Goal: Information Seeking & Learning: Learn about a topic

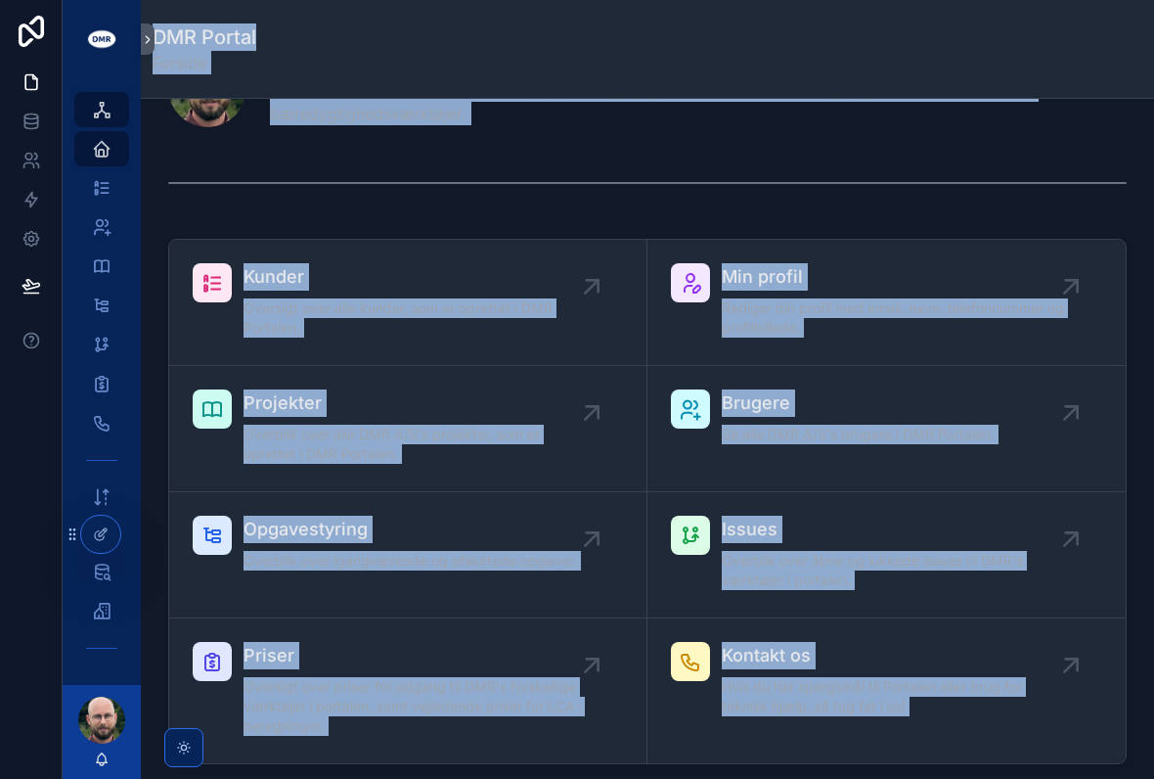
click at [68, 532] on icon at bounding box center [73, 534] width 16 height 16
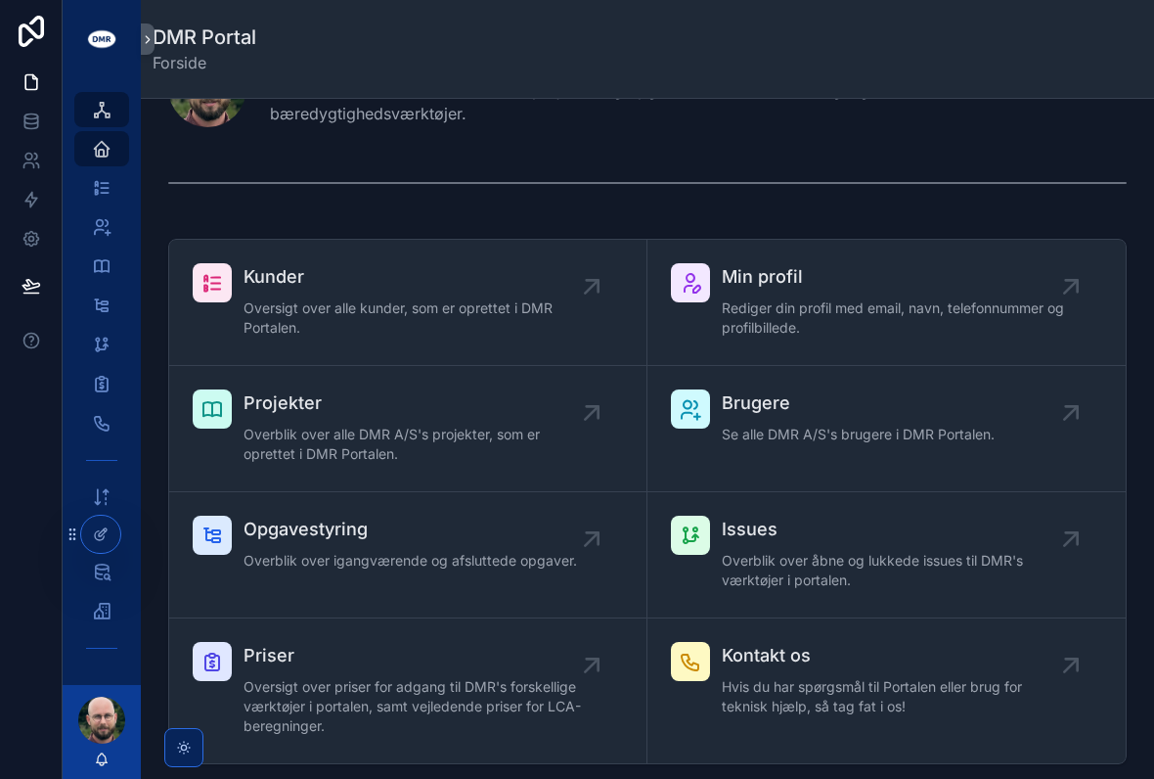
click at [26, 600] on div at bounding box center [31, 389] width 63 height 779
click at [102, 617] on icon "scrollable content" at bounding box center [102, 611] width 20 height 20
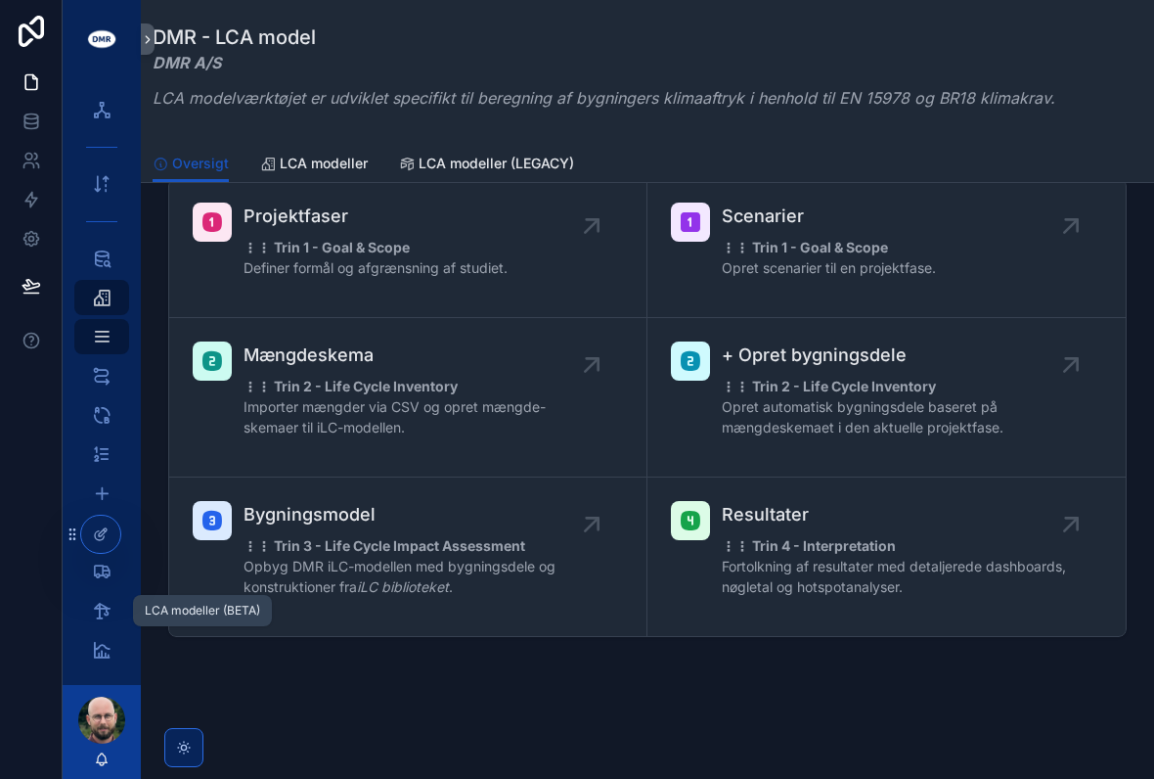
scroll to position [596, 0]
click at [775, 539] on strong "⋮⋮ Trin 4 - Interpretation" at bounding box center [809, 546] width 174 height 17
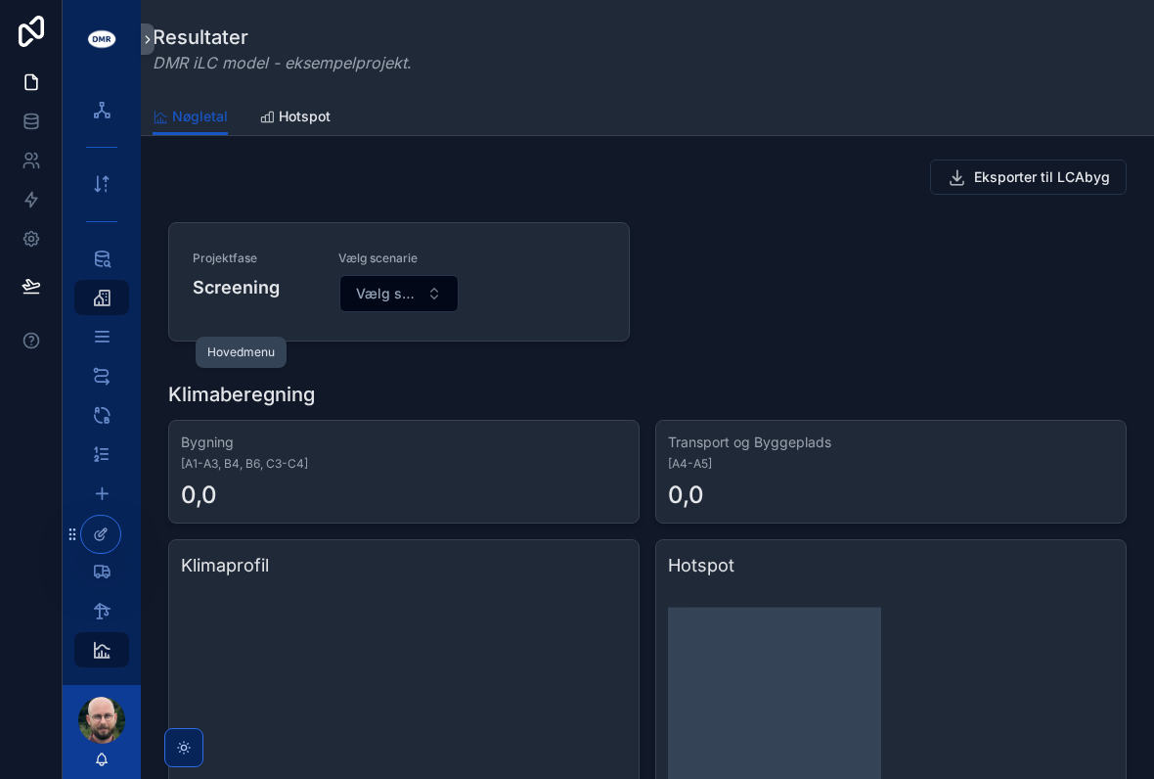
click at [105, 333] on icon "scrollable content" at bounding box center [102, 337] width 21 height 20
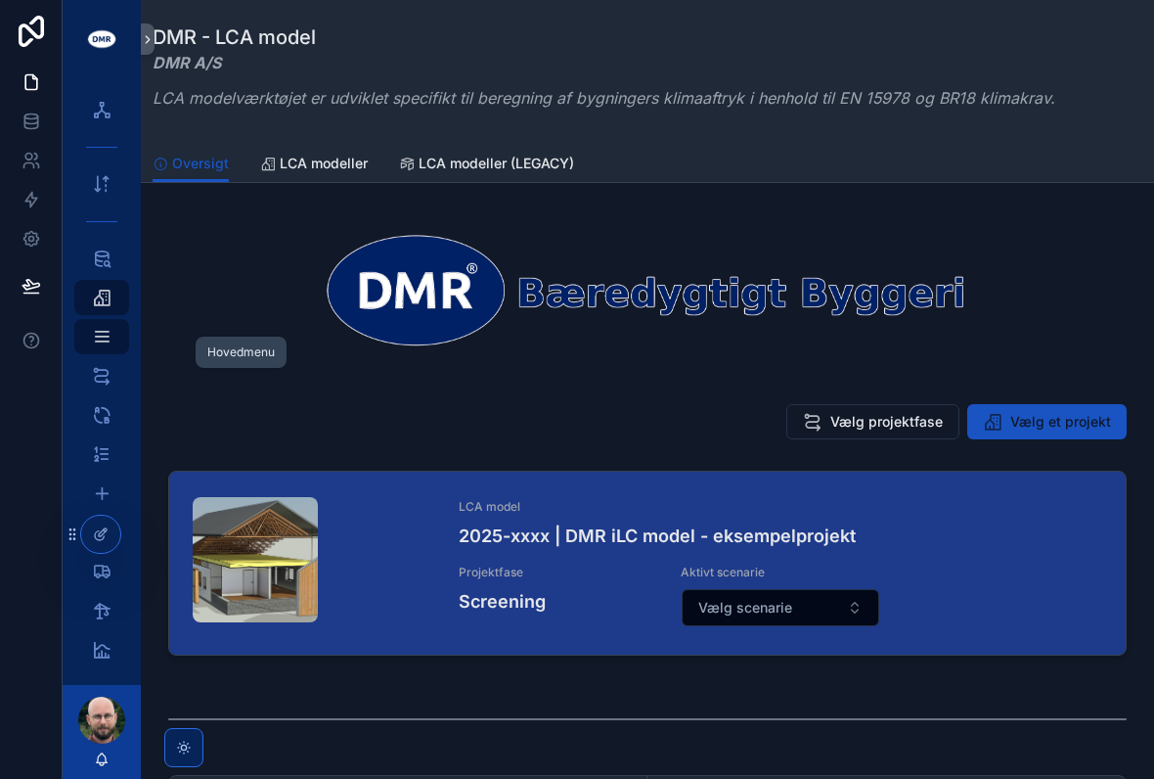
click at [1037, 424] on span "Vælg et projekt" at bounding box center [1061, 422] width 101 height 20
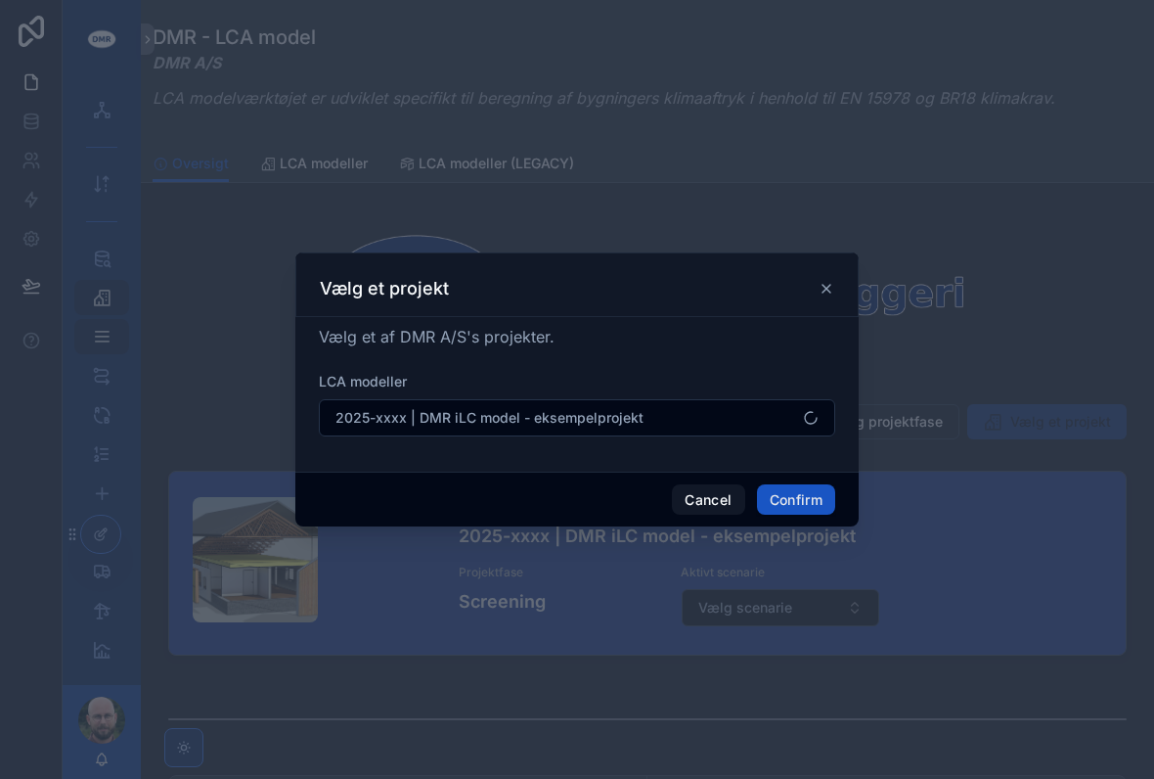
click at [622, 408] on span "2025-xxxx | DMR iLC model - eksempelprojekt" at bounding box center [490, 418] width 308 height 20
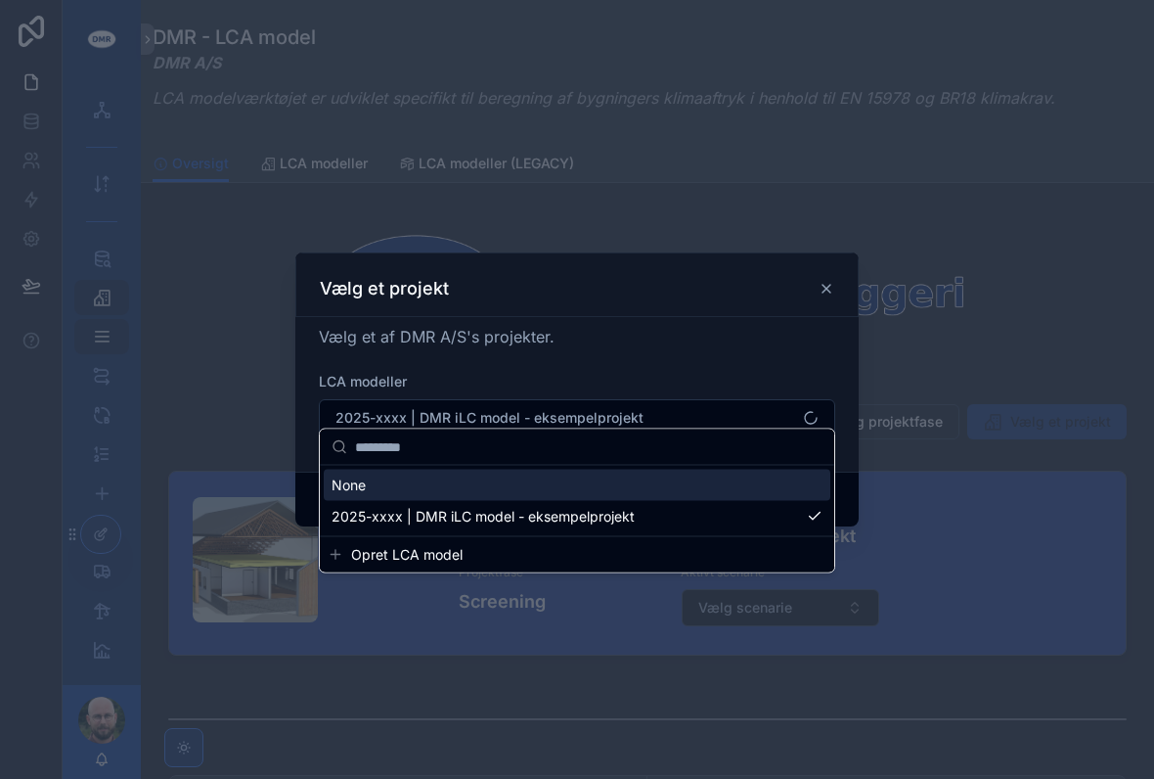
scroll to position [10, 0]
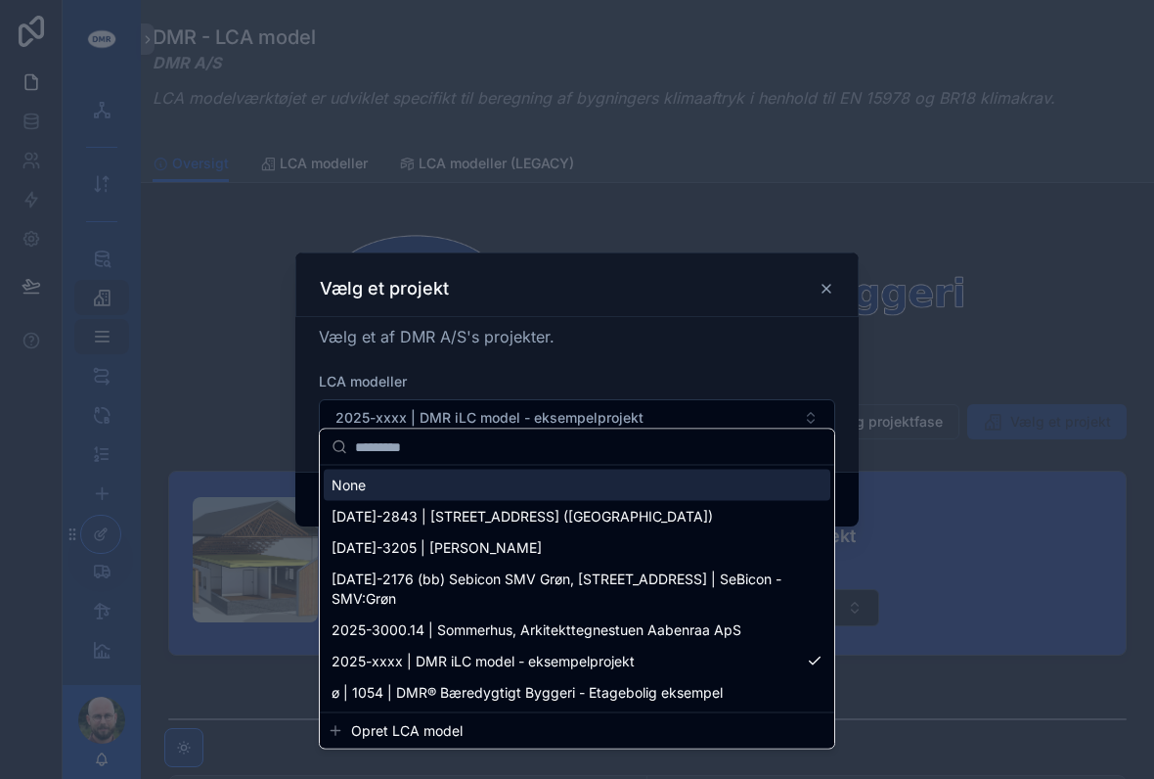
click at [567, 694] on span "ø | 1054 | DMR® Bæredygtigt Byggeri - Etagebolig eksempel" at bounding box center [527, 693] width 391 height 20
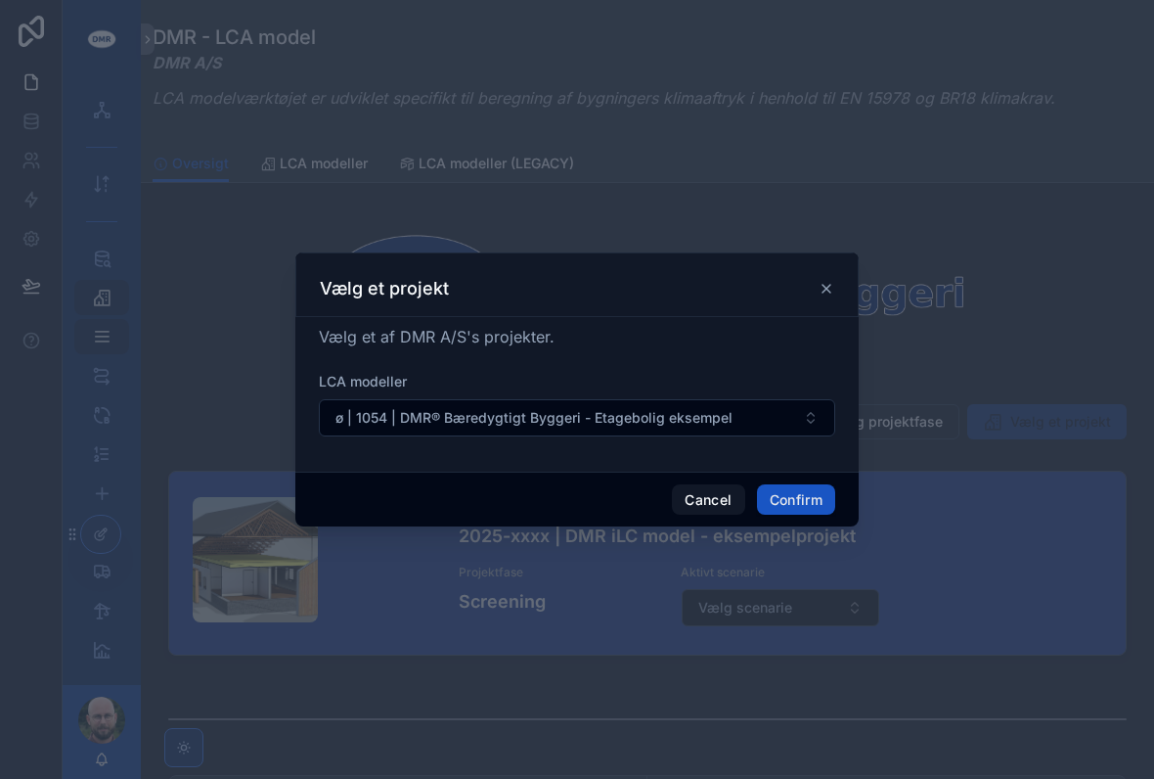
click at [797, 489] on button "Confirm" at bounding box center [796, 499] width 78 height 31
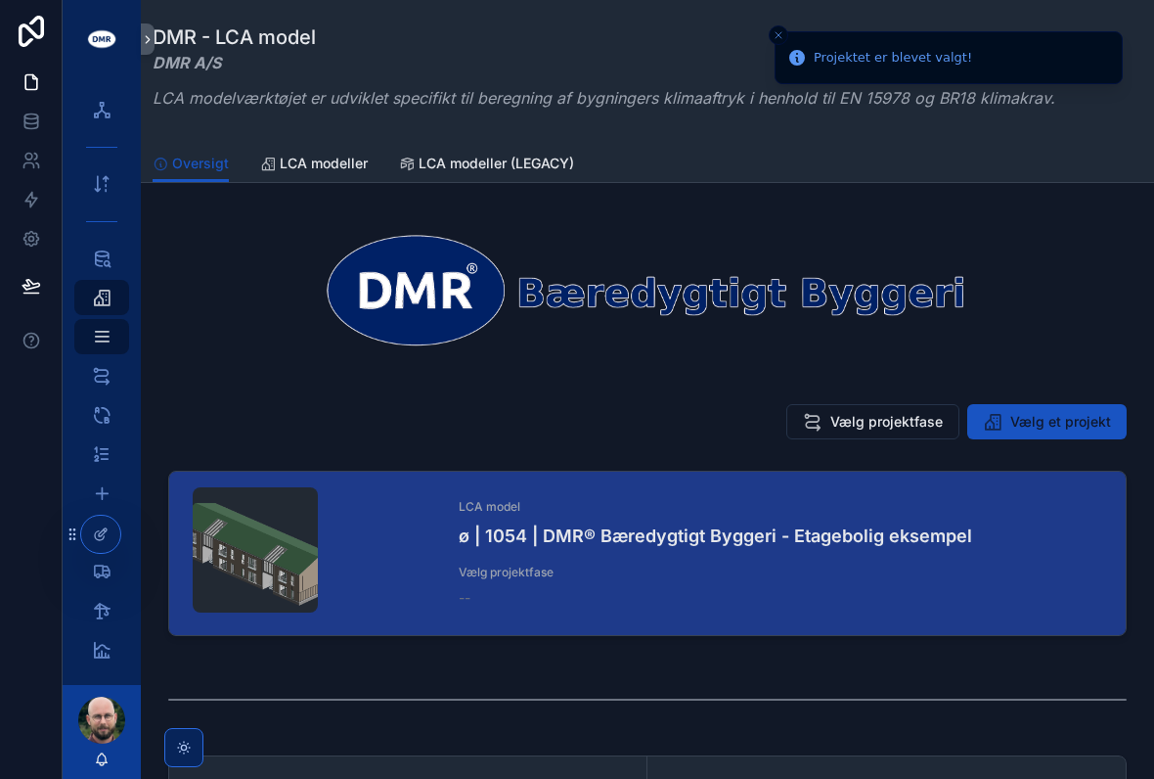
click at [877, 415] on span "Vælg projektfase" at bounding box center [887, 422] width 113 height 20
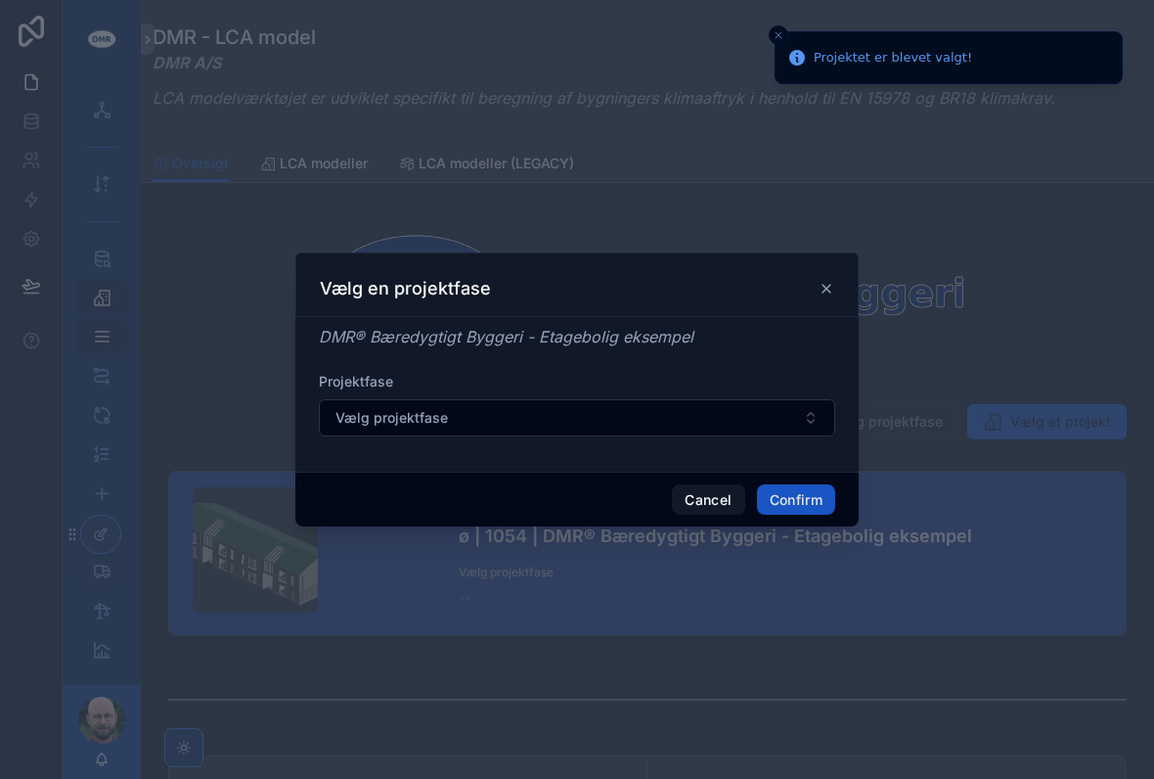
click at [809, 405] on button "Vælg projektfase" at bounding box center [577, 417] width 517 height 37
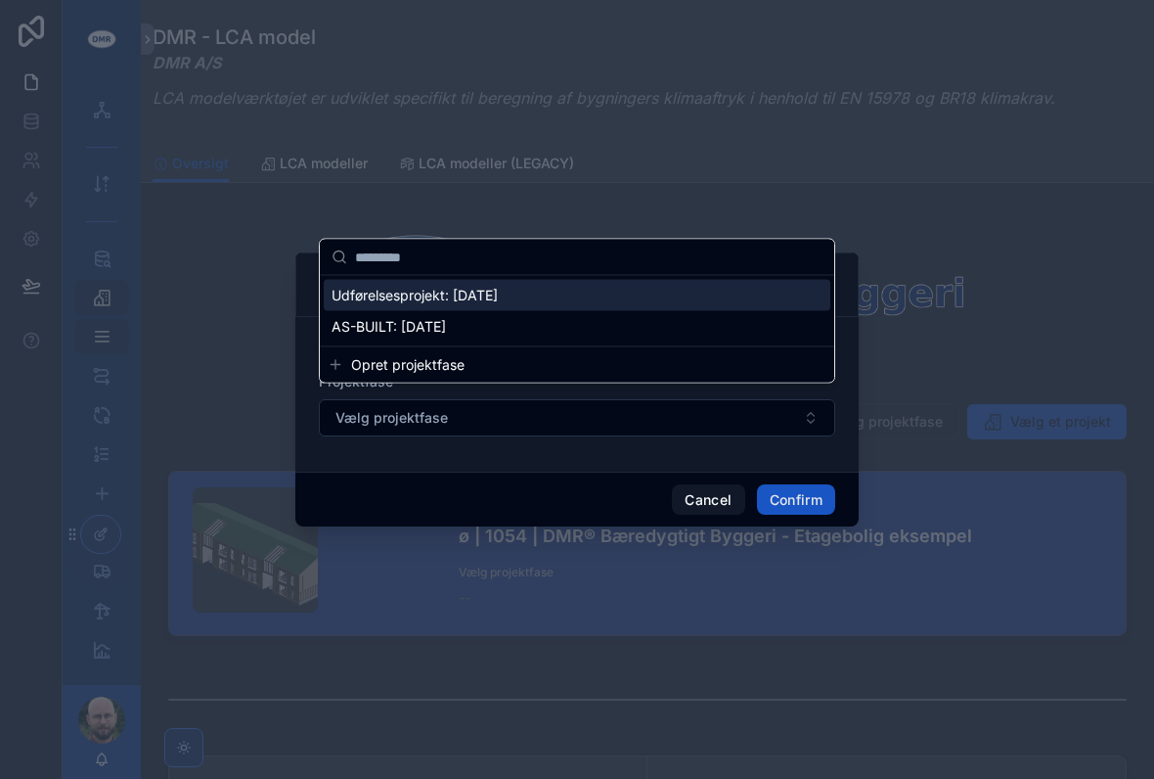
click at [484, 298] on span "Udførelsesprojekt: [DATE]" at bounding box center [415, 296] width 166 height 20
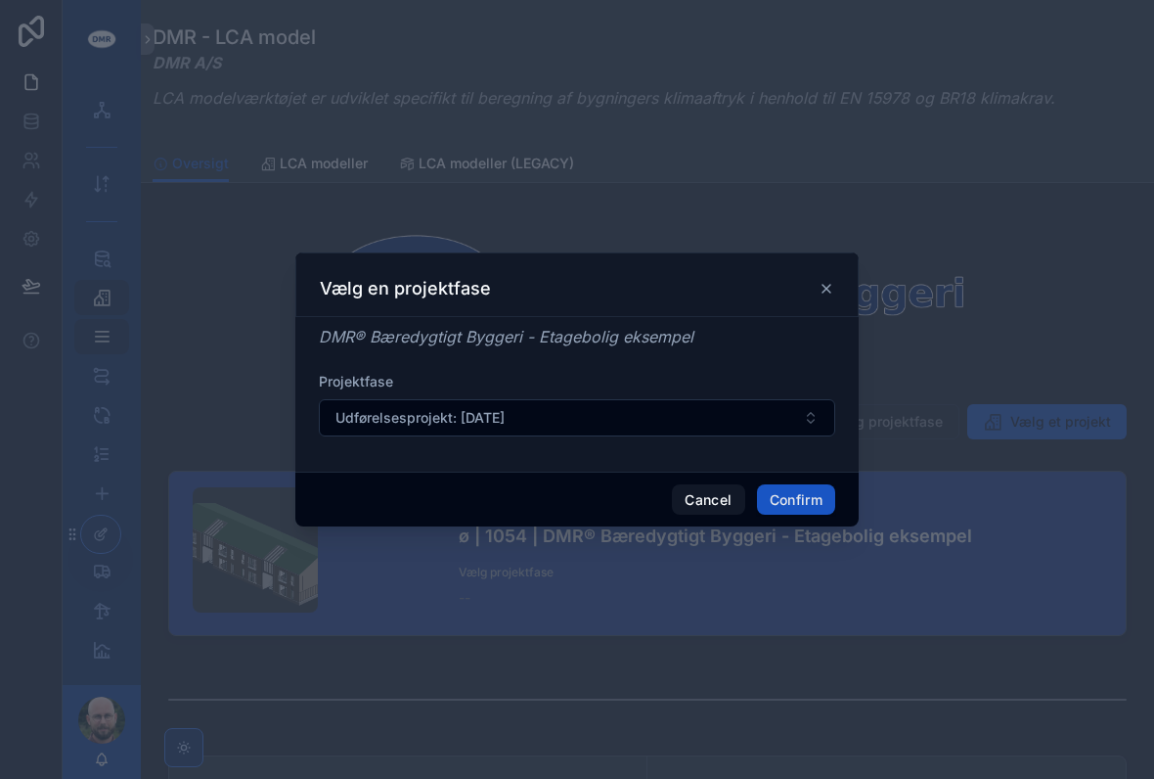
click at [803, 489] on button "Confirm" at bounding box center [796, 499] width 78 height 31
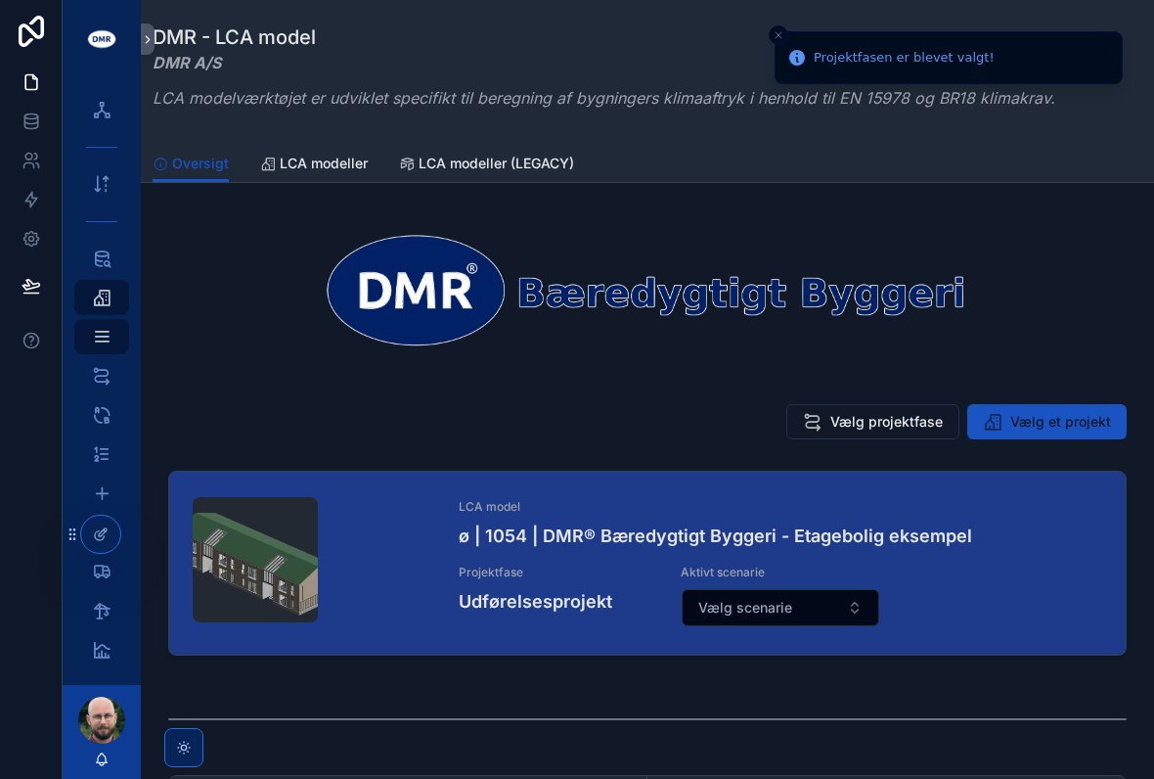
click at [776, 598] on span "Vælg scenarie" at bounding box center [746, 608] width 94 height 20
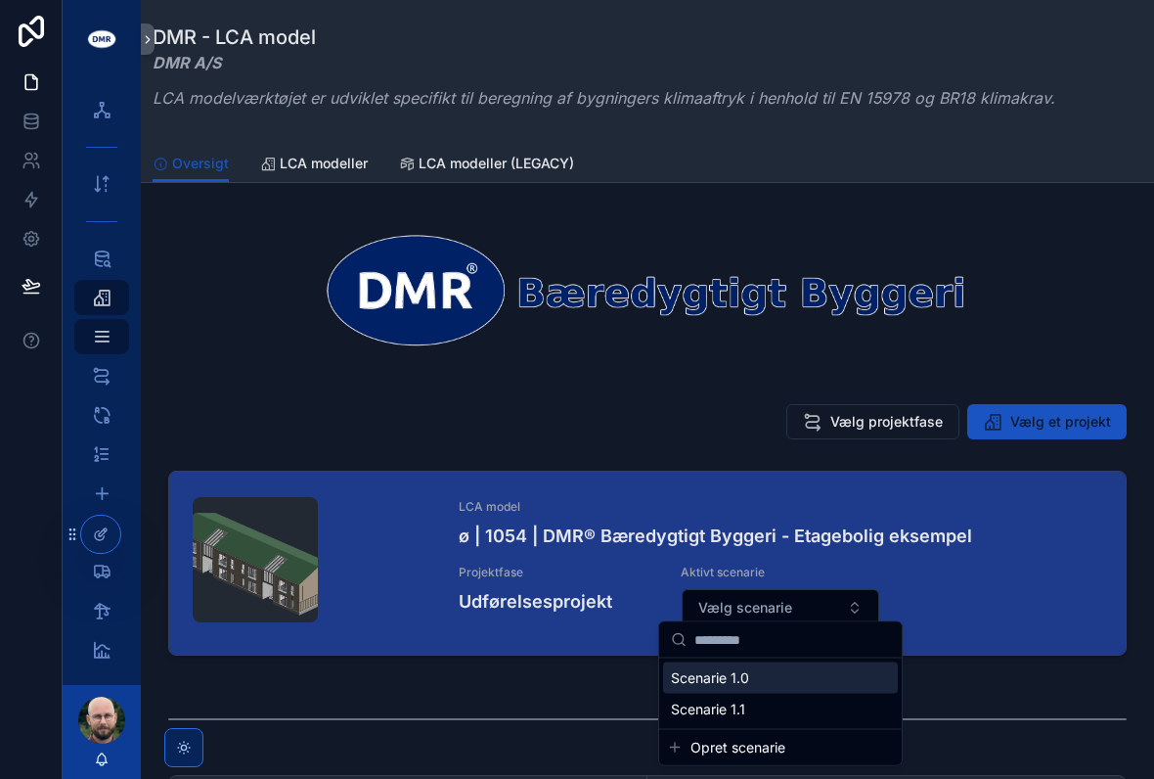
click at [753, 673] on div "Scenarie 1.0" at bounding box center [780, 677] width 235 height 31
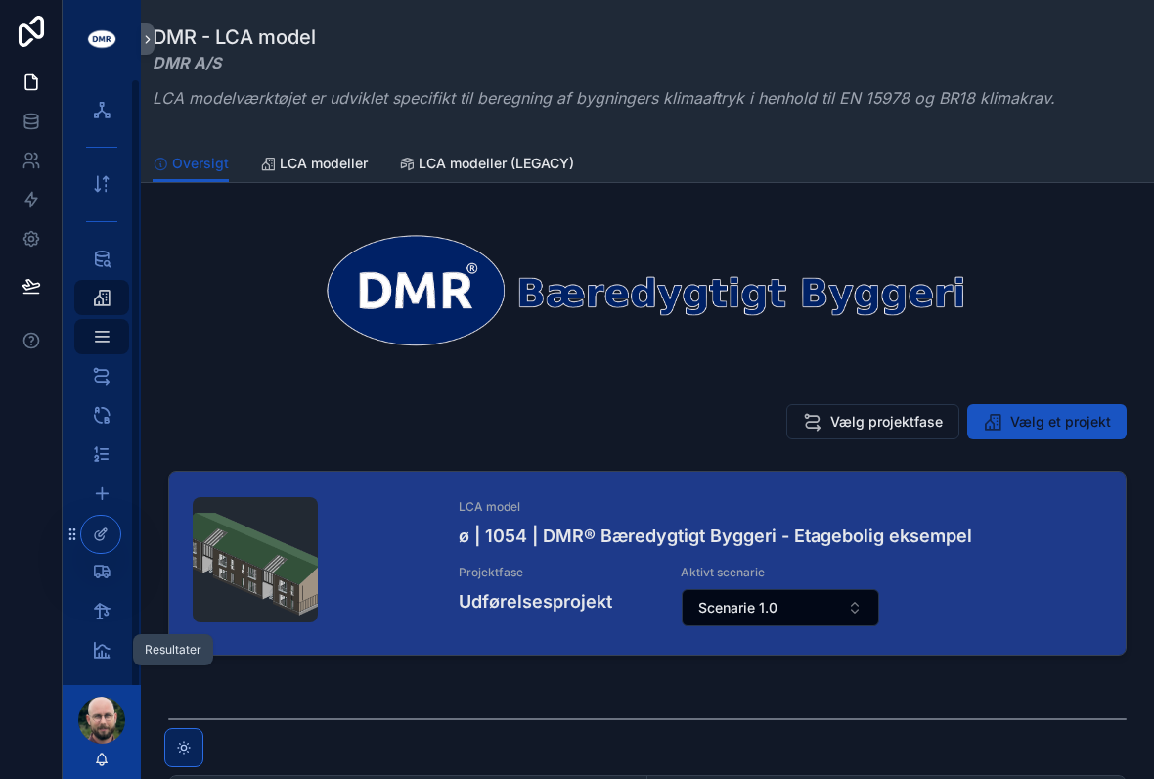
click at [98, 640] on icon "scrollable content" at bounding box center [102, 650] width 20 height 20
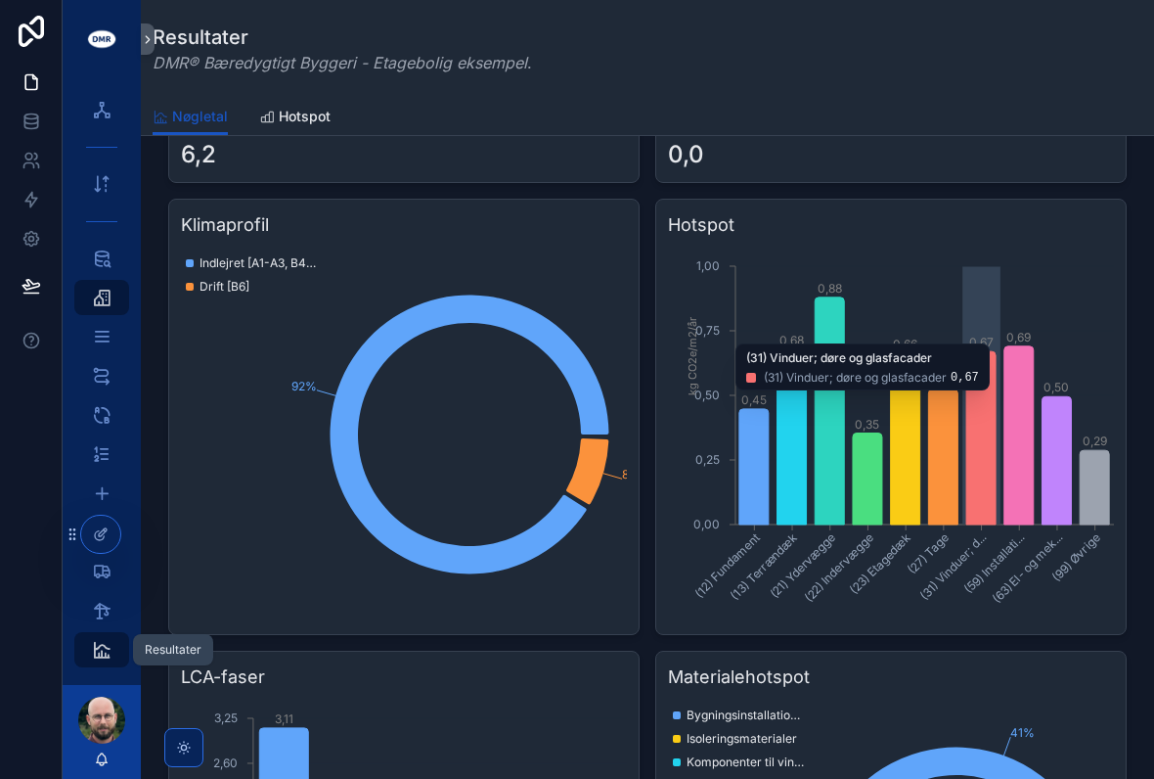
scroll to position [321, 0]
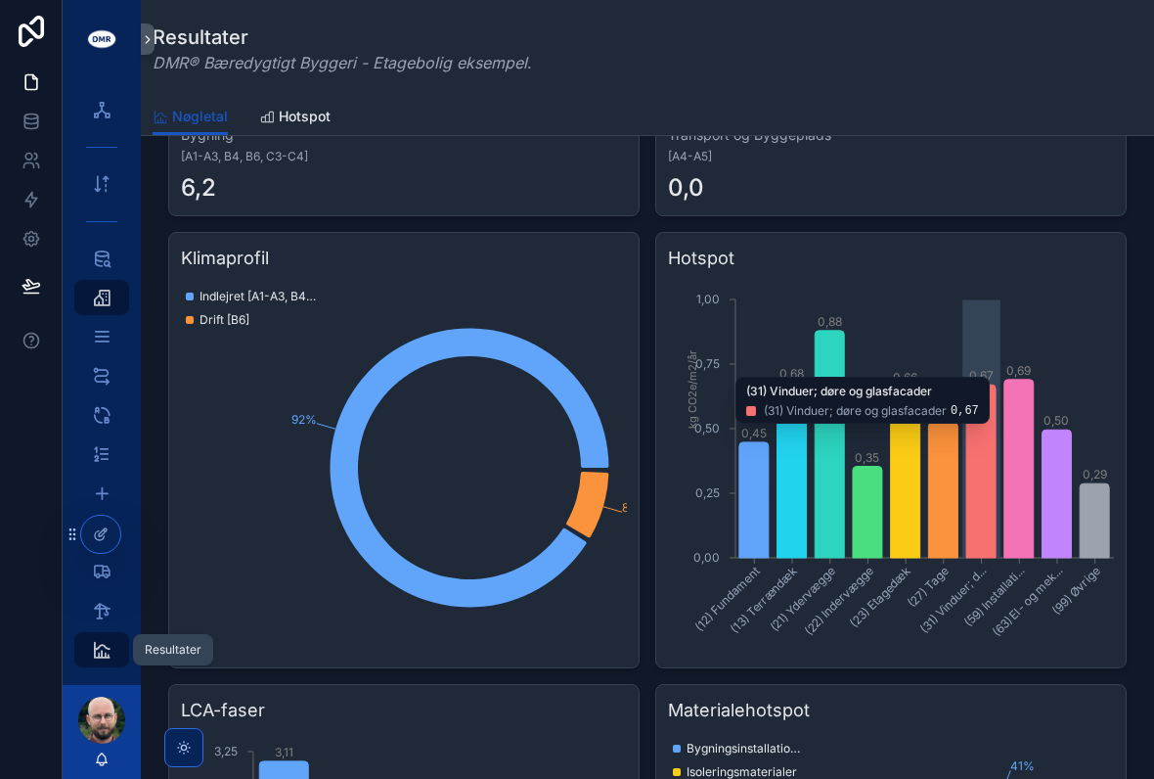
click at [318, 107] on span "Hotspot" at bounding box center [305, 117] width 52 height 20
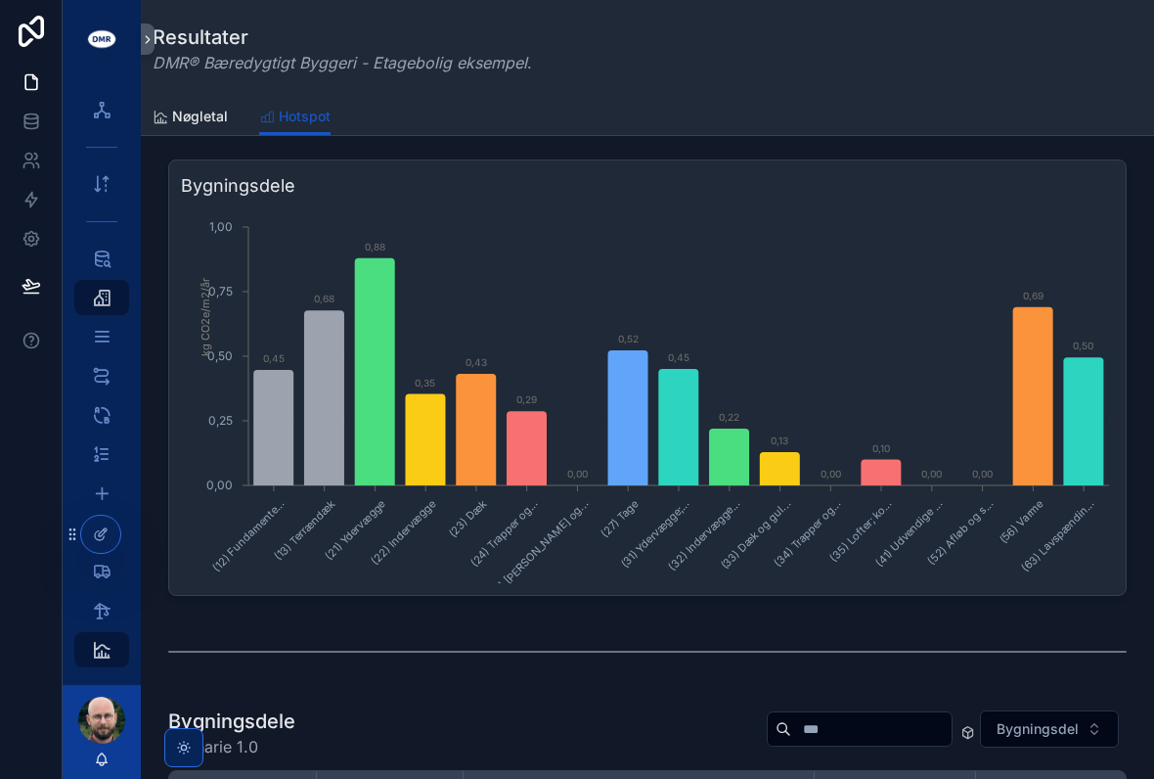
click at [683, 394] on icon "chart" at bounding box center [678, 427] width 40 height 116
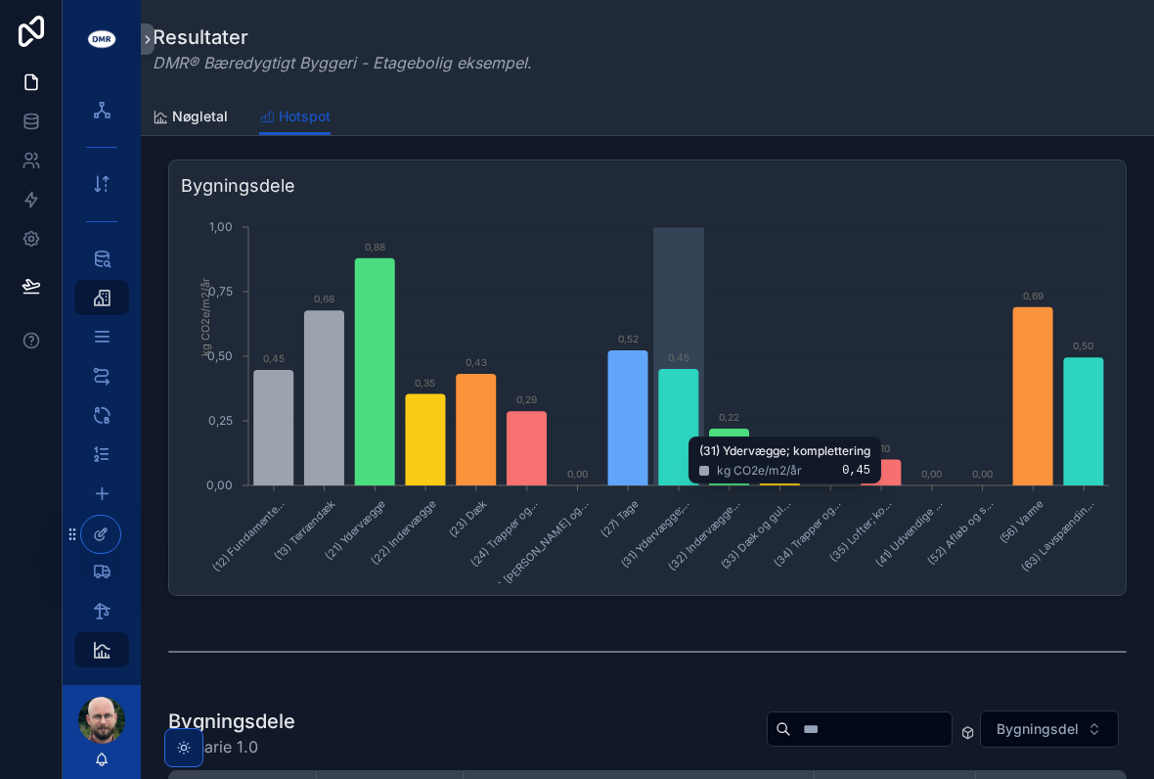
click at [670, 417] on icon "chart" at bounding box center [678, 427] width 40 height 116
click at [1037, 64] on div "Resultater DMR® Bæredygtigt Byggeri - Etagebolig eksempel ." at bounding box center [648, 48] width 990 height 51
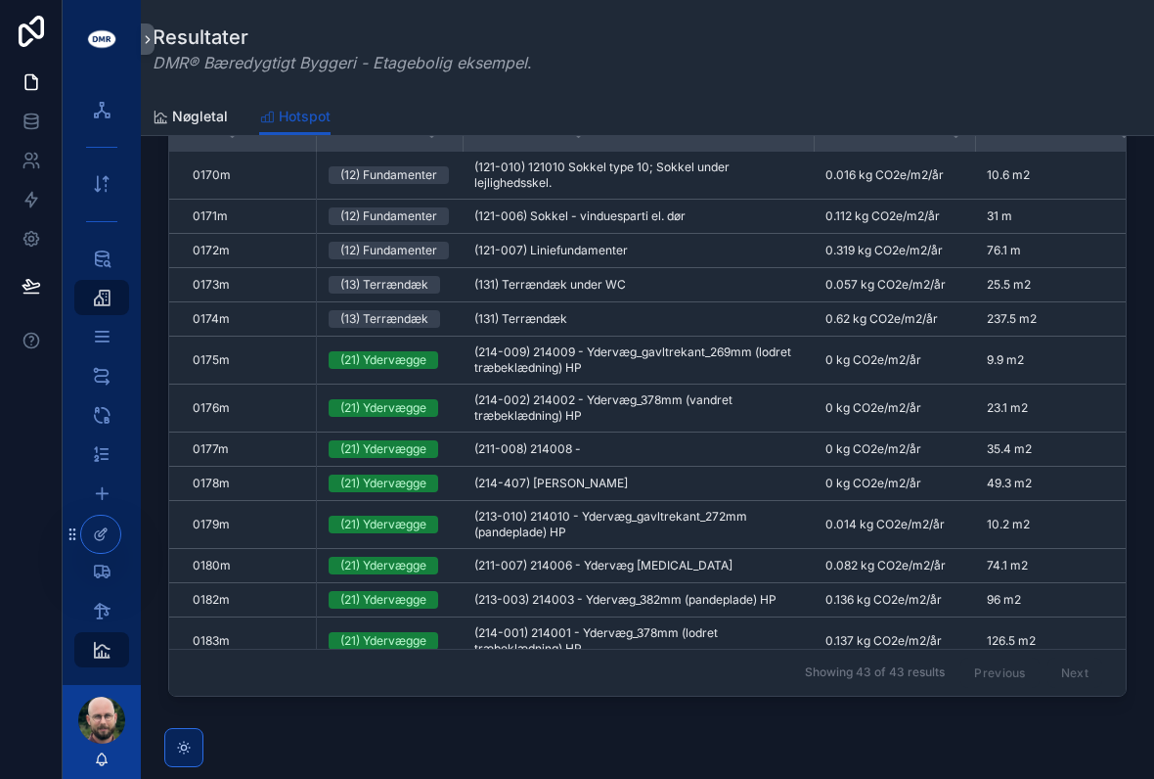
scroll to position [663, 0]
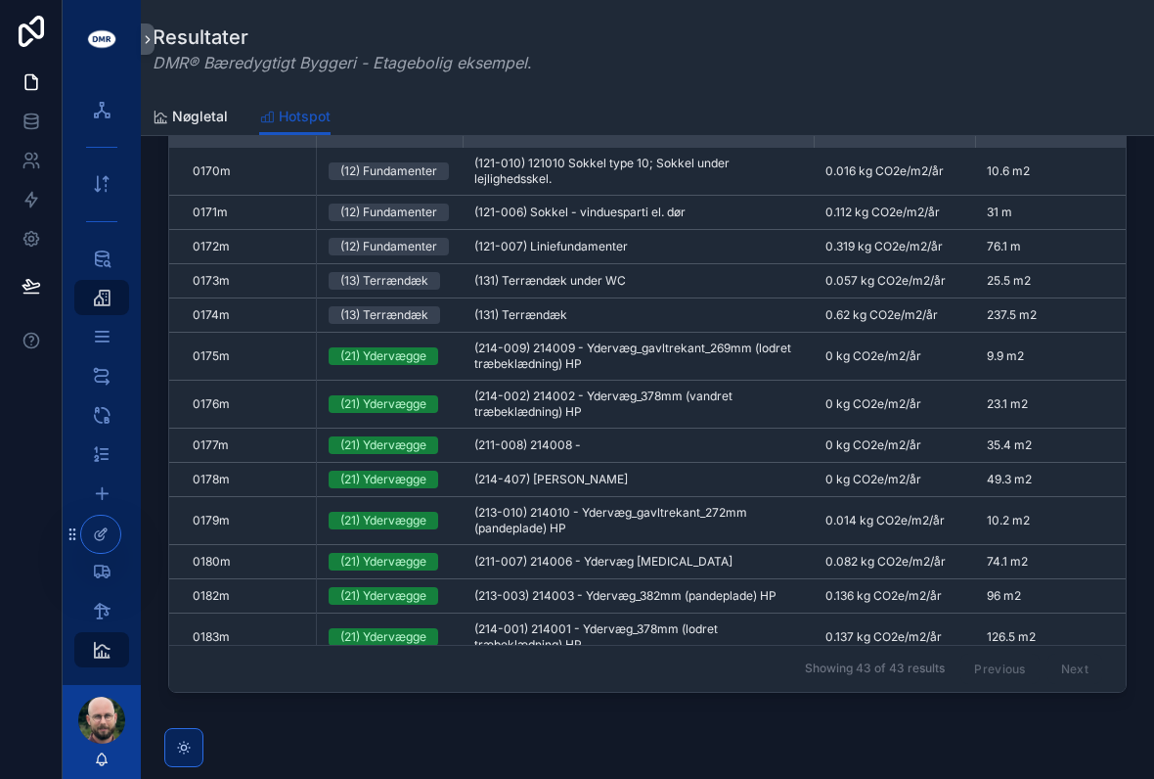
click at [743, 340] on span "(214-009) 214009 - Ydervæg_gavltrekant_269mm (lodret træbeklædning) HP" at bounding box center [639, 355] width 328 height 31
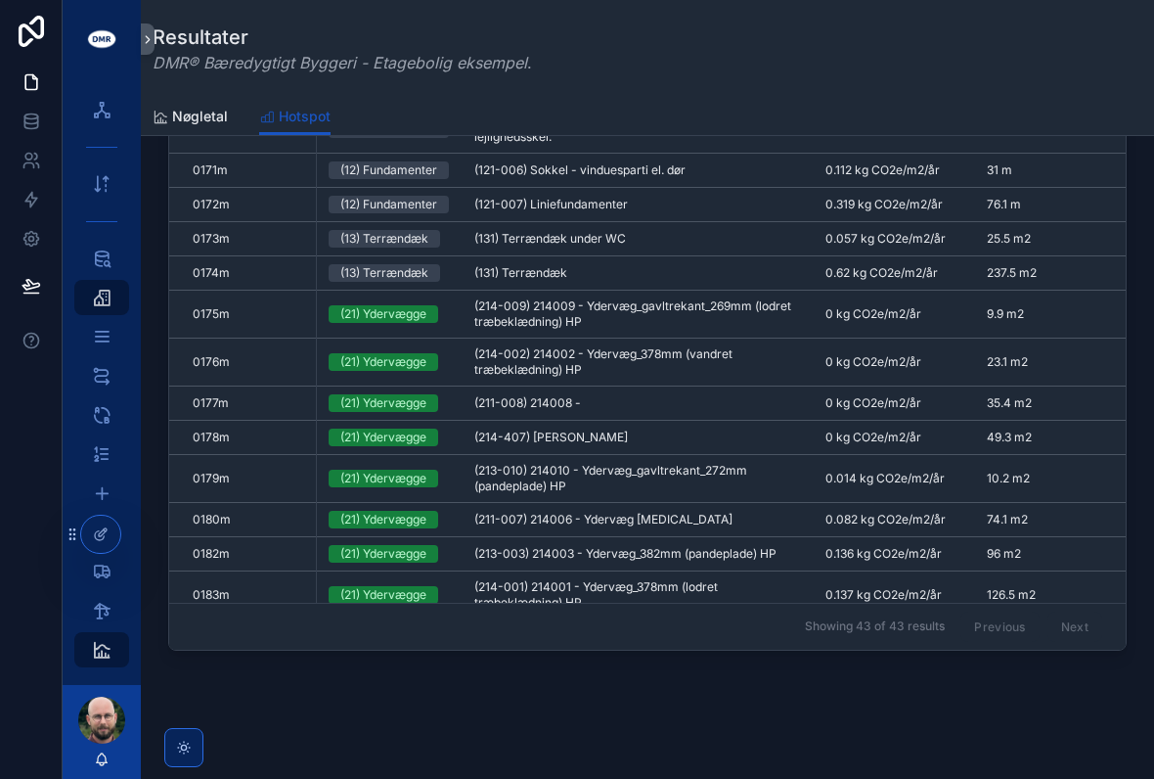
scroll to position [706, 0]
click at [891, 587] on span "0.137 kg CO2e/m2/år" at bounding box center [884, 594] width 116 height 16
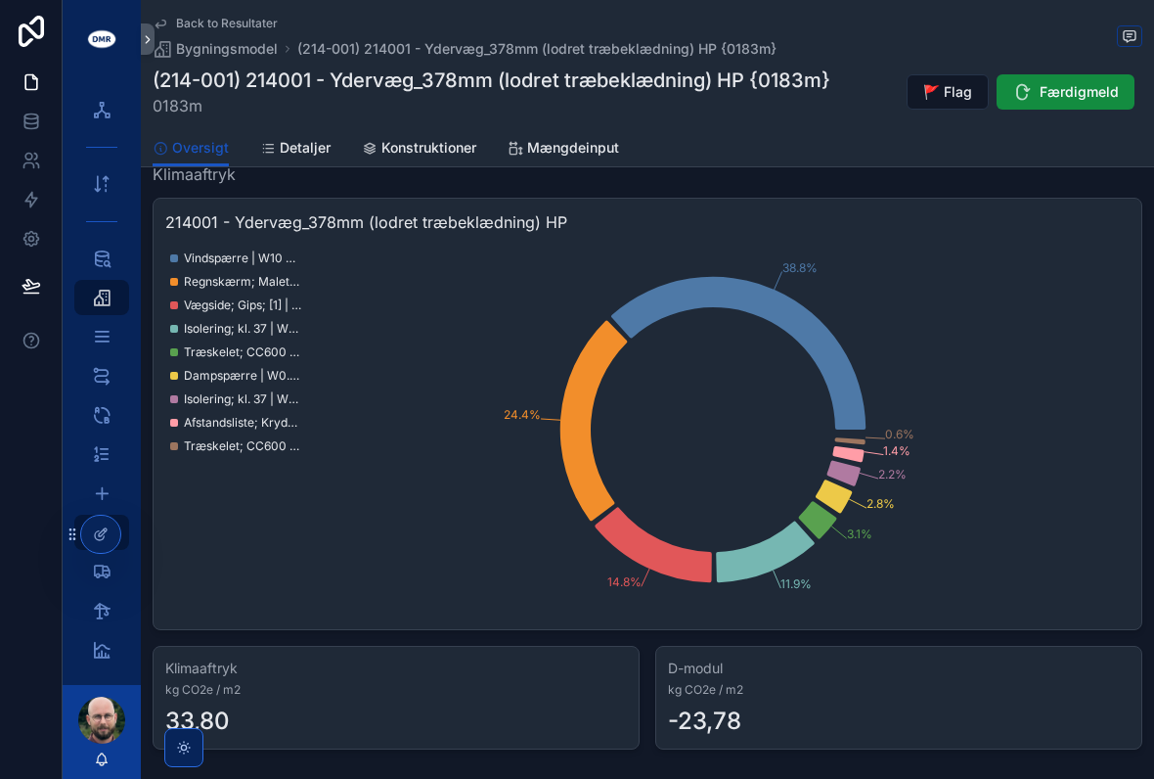
scroll to position [197, 0]
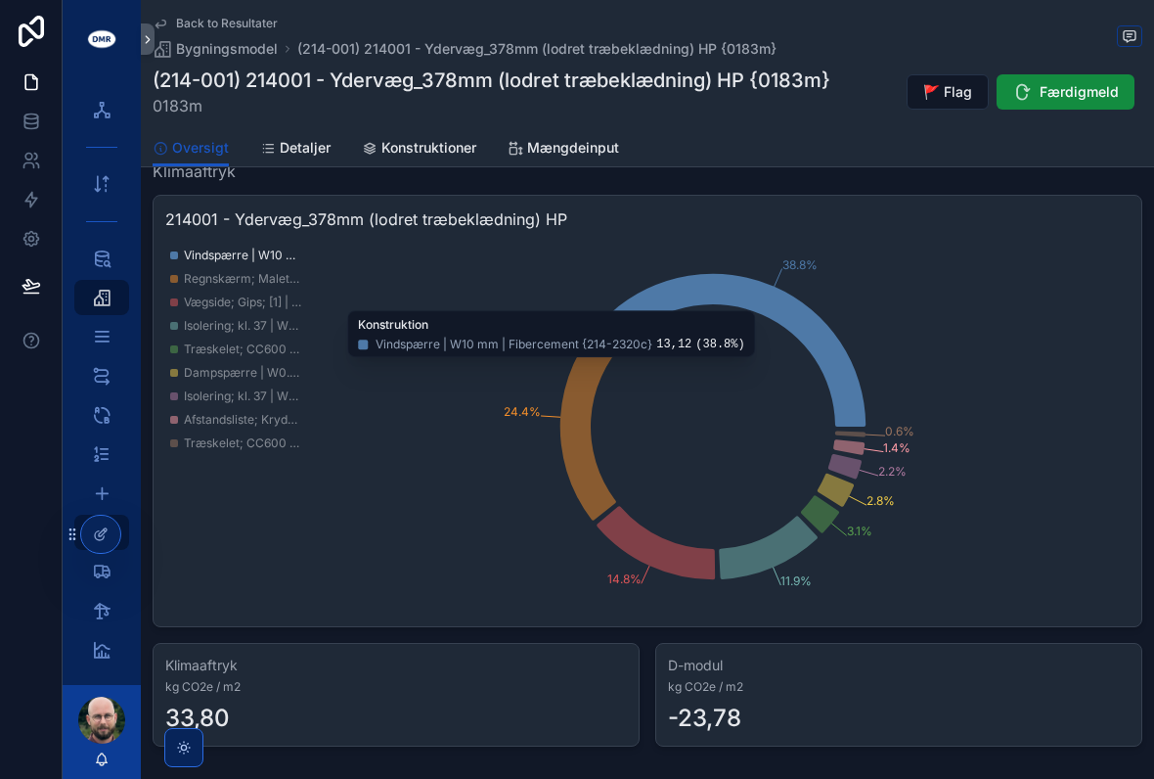
click at [816, 321] on icon "chart" at bounding box center [738, 350] width 255 height 153
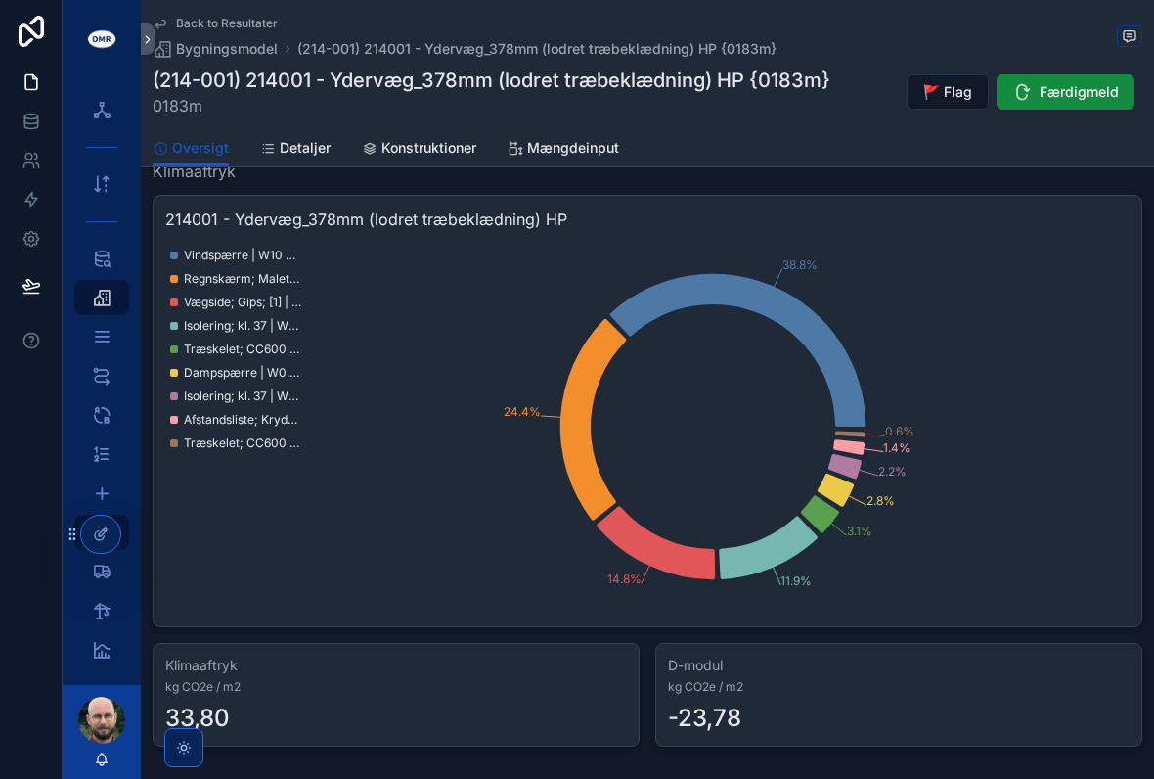
click at [968, 284] on icon "38.8% 24.4% 14.8% 11.9% 3.1% 2.8% 2.2% 1.4% 0.6%" at bounding box center [647, 427] width 965 height 376
click at [230, 248] on span "Vindspærre | W10 mm | Fibercement {214-2320c}" at bounding box center [242, 256] width 117 height 16
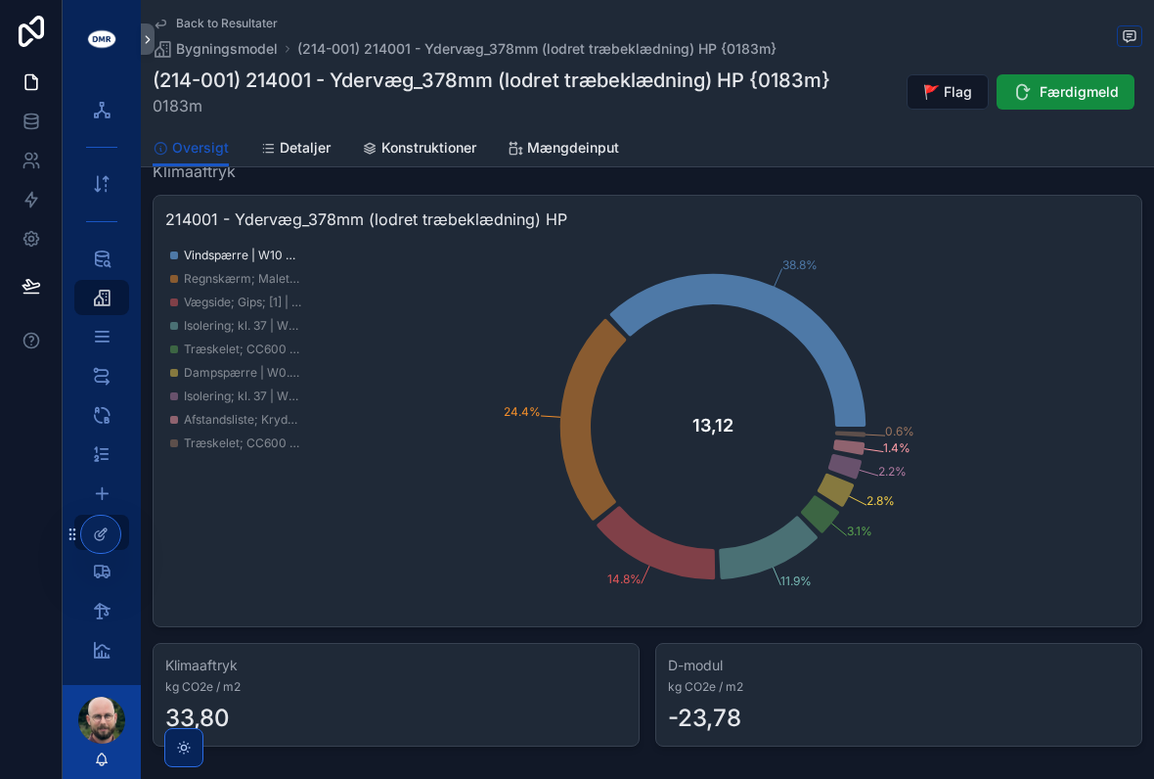
click at [227, 271] on span "Regnskærm; Malet; Dansk | W25 mm | Træ {413-1363c}" at bounding box center [242, 279] width 117 height 16
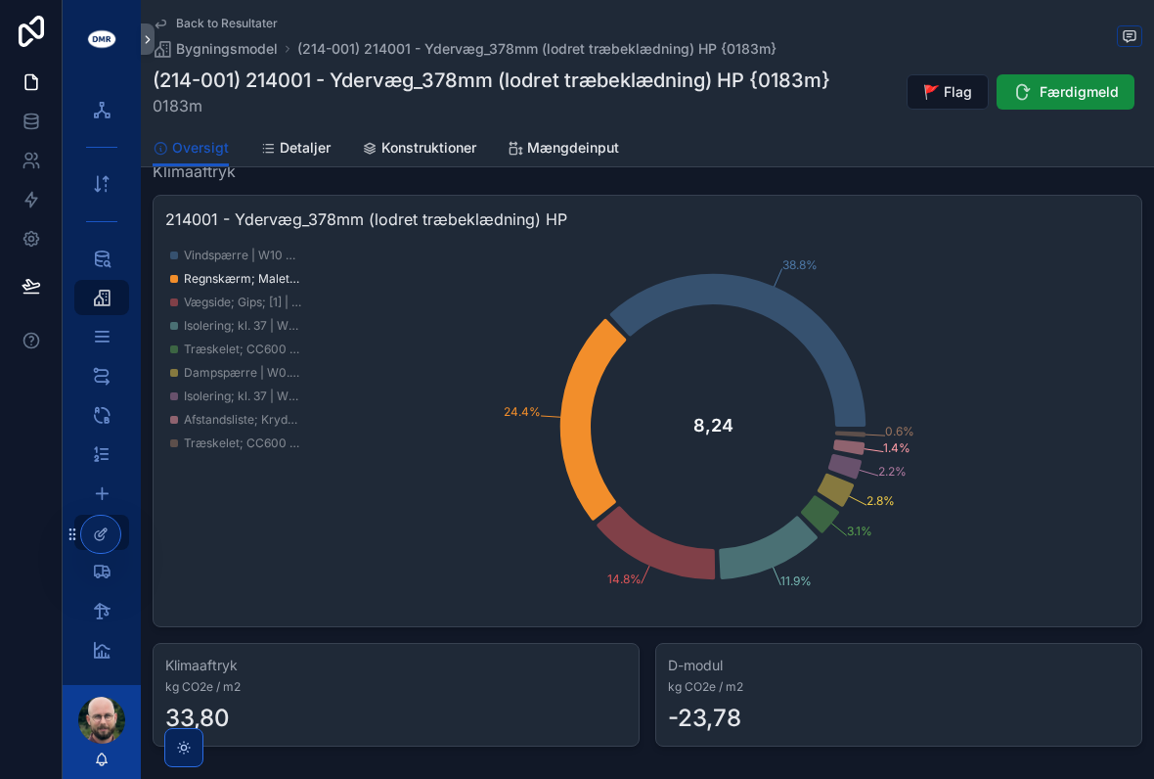
click at [650, 624] on div "214001 - Ydervæg_378mm (lodret træbeklædning) HP 38.8% 24.4% 14.8% 11.9% 3.1% 2…" at bounding box center [648, 471] width 990 height 552
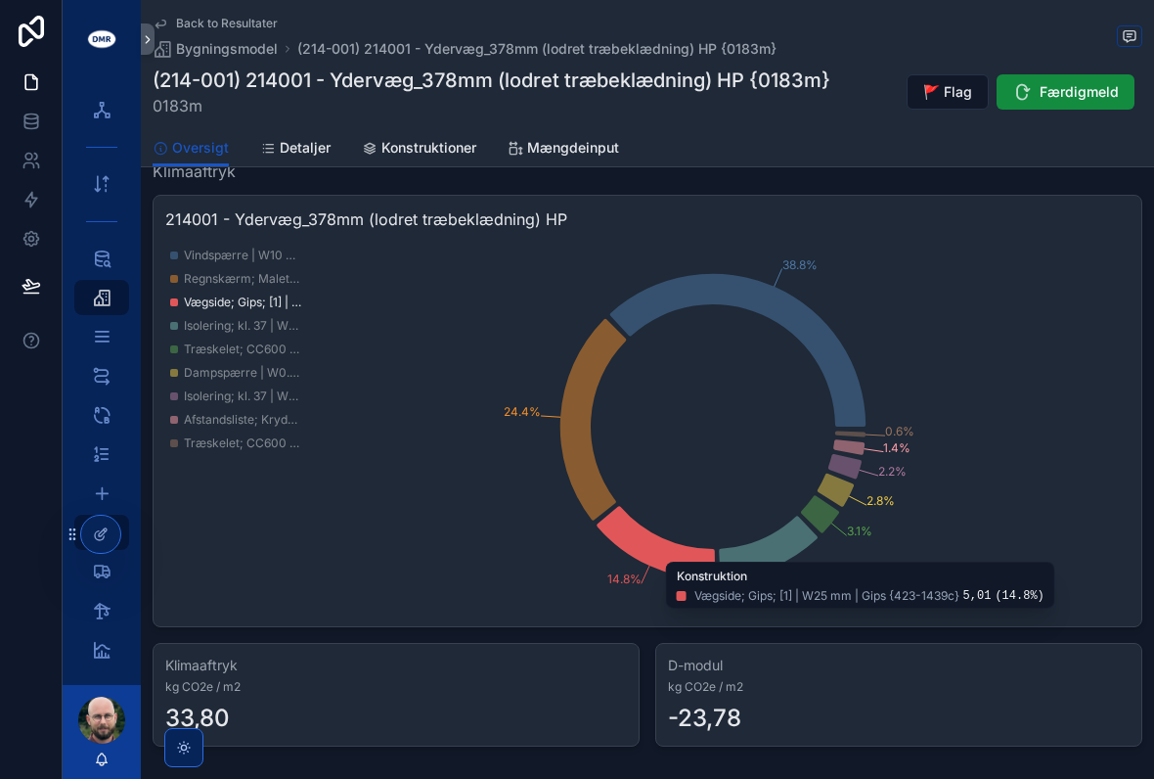
click at [671, 556] on icon "chart" at bounding box center [656, 542] width 118 height 73
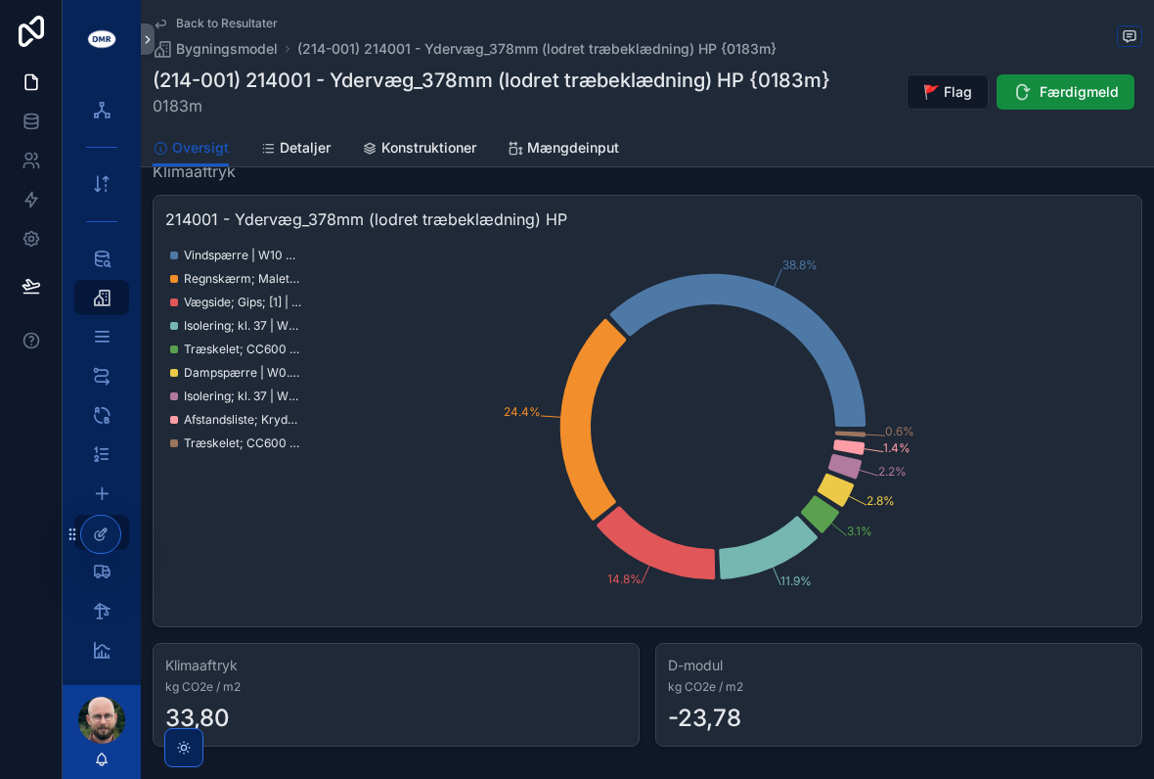
click at [737, 403] on icon "38.8% 24.4% 14.8% 11.9% 3.1% 2.8% 2.2% 1.4% 0.6%" at bounding box center [647, 427] width 965 height 376
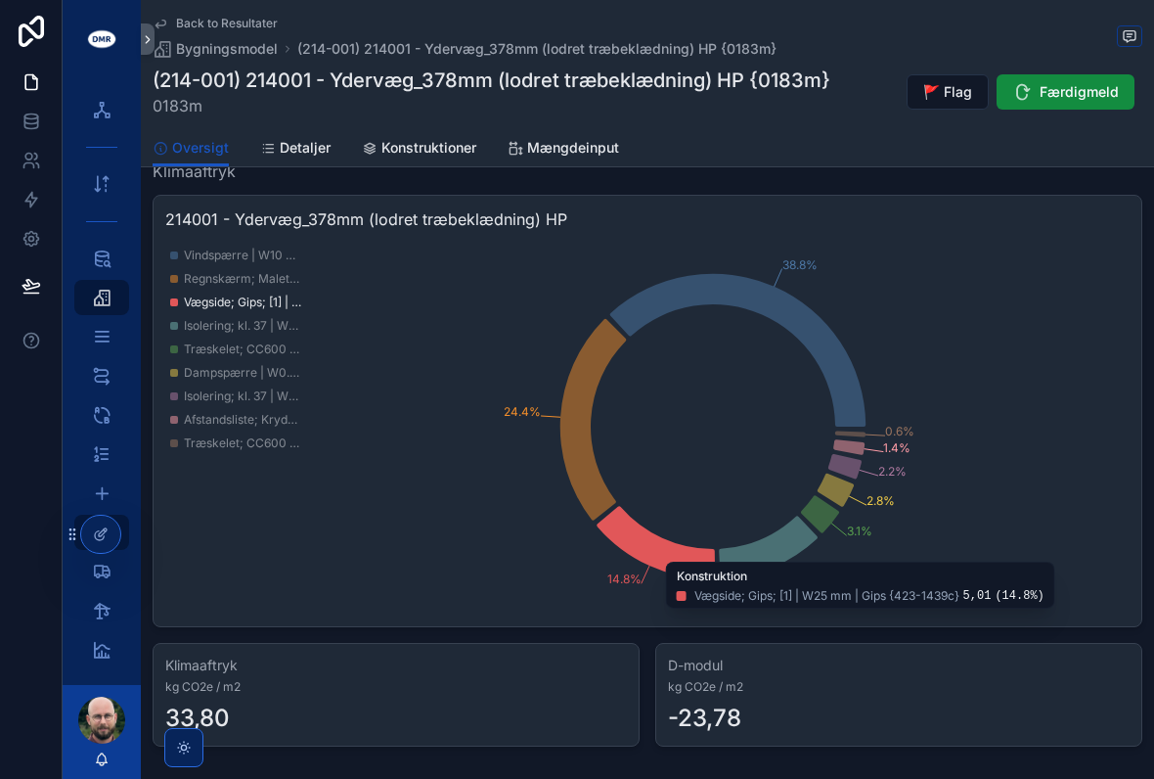
click at [660, 532] on icon "chart" at bounding box center [656, 542] width 118 height 73
click at [531, 570] on icon "38.8% 24.4% 14.8% 11.9% 3.1% 2.8% 2.2% 1.4% 0.6%" at bounding box center [647, 427] width 965 height 376
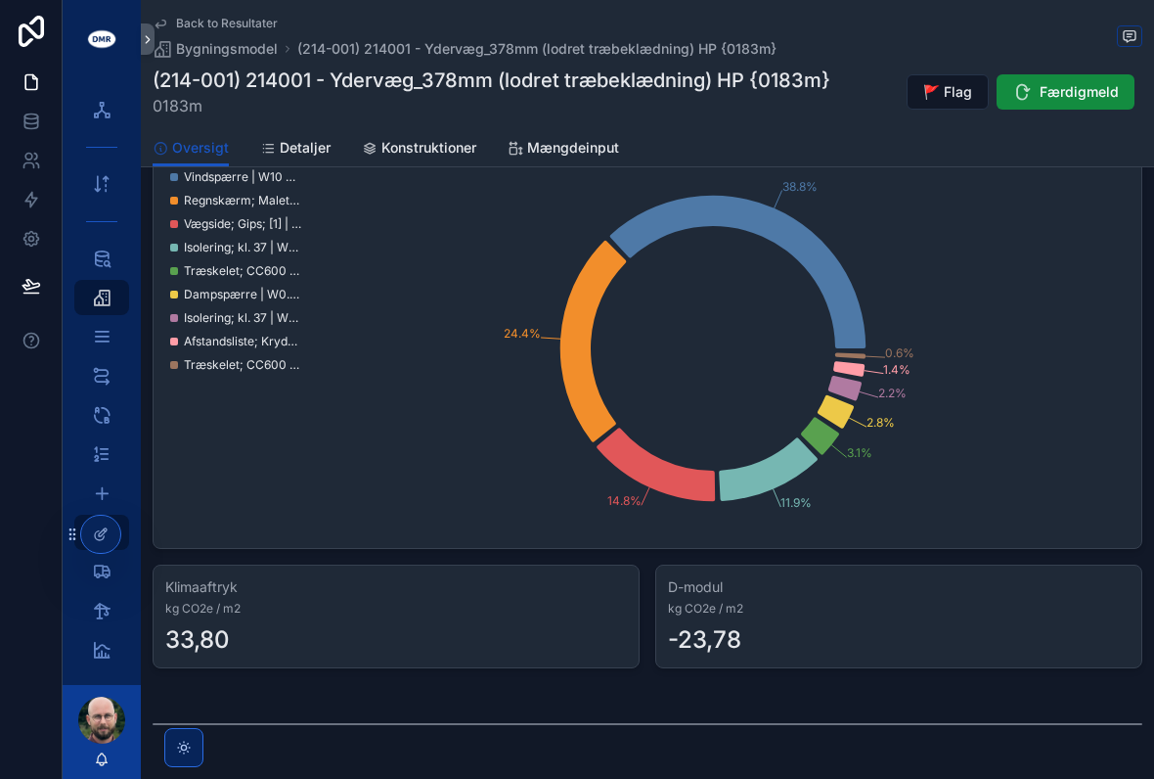
scroll to position [279, 0]
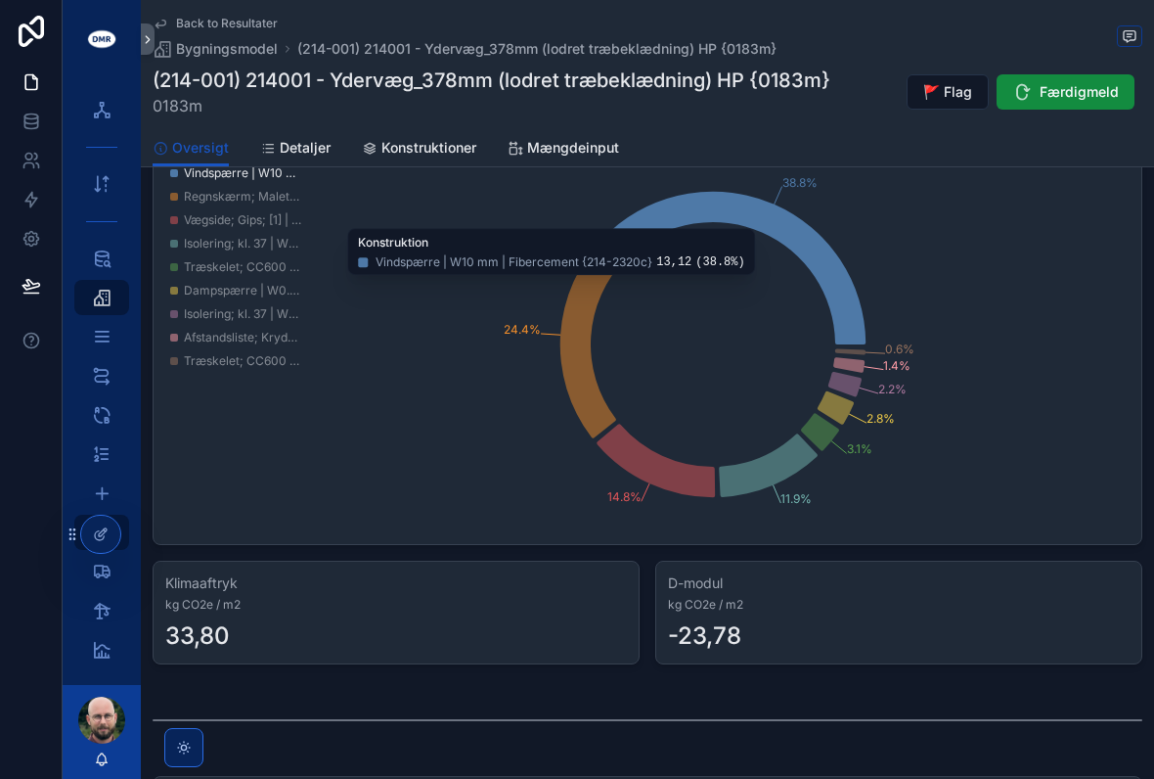
click at [751, 215] on icon "chart" at bounding box center [738, 268] width 255 height 153
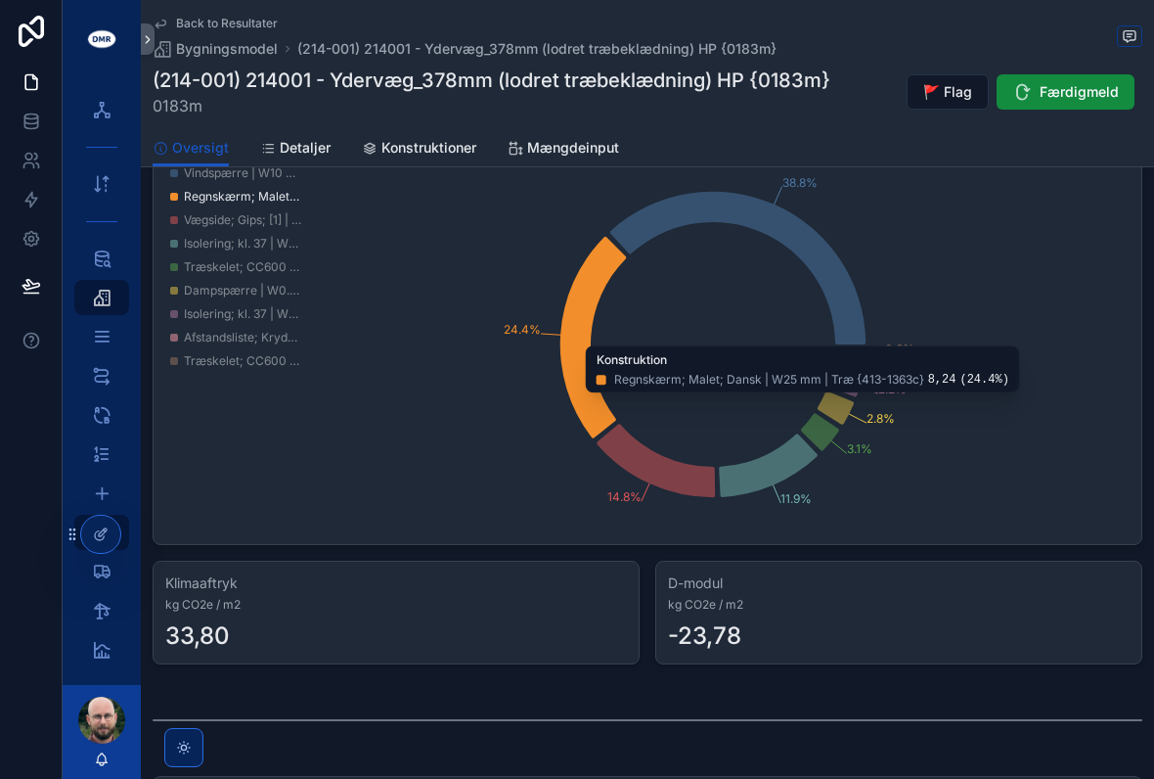
click at [572, 347] on icon "chart" at bounding box center [594, 338] width 66 height 202
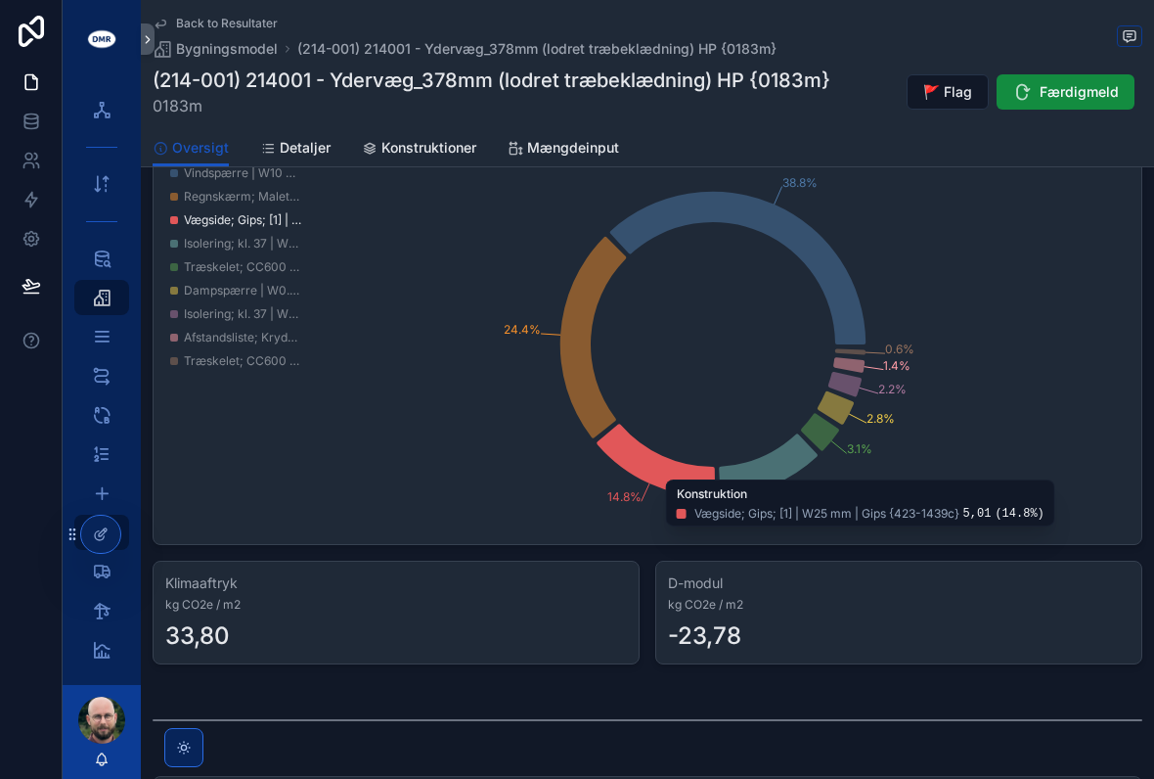
click at [681, 466] on icon "chart" at bounding box center [656, 460] width 118 height 73
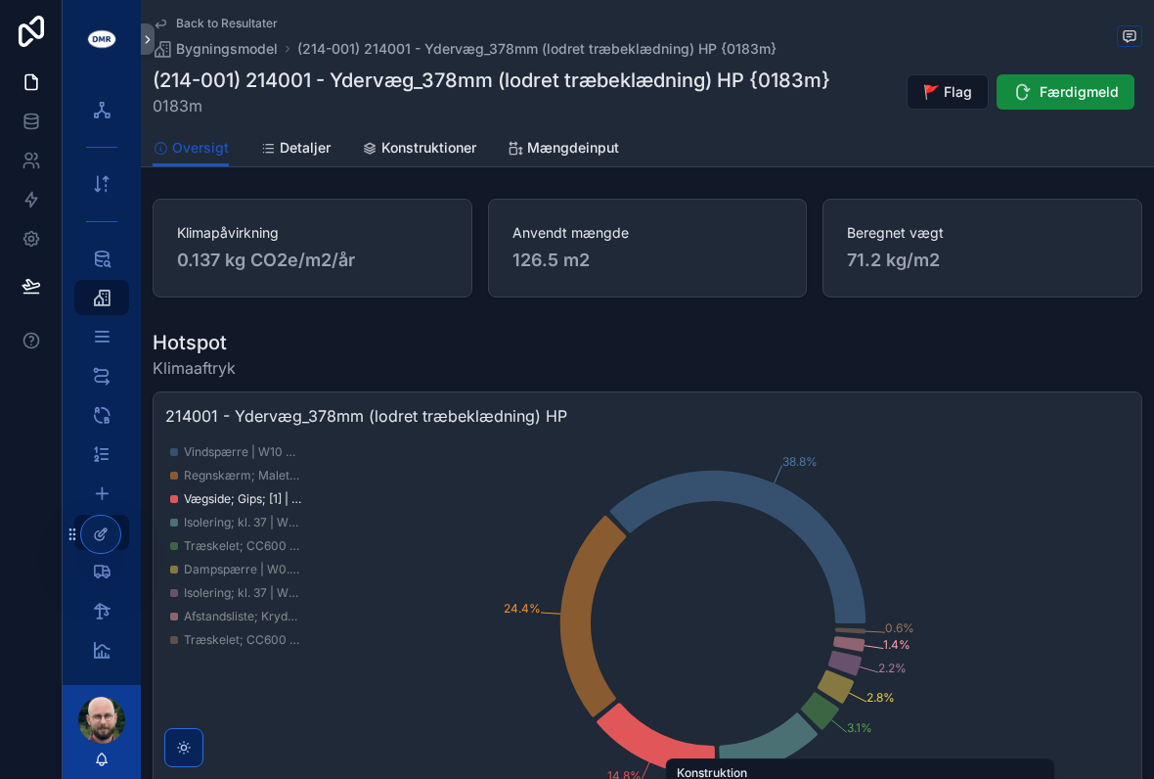
scroll to position [0, 0]
click at [304, 140] on span "Detaljer" at bounding box center [305, 148] width 51 height 20
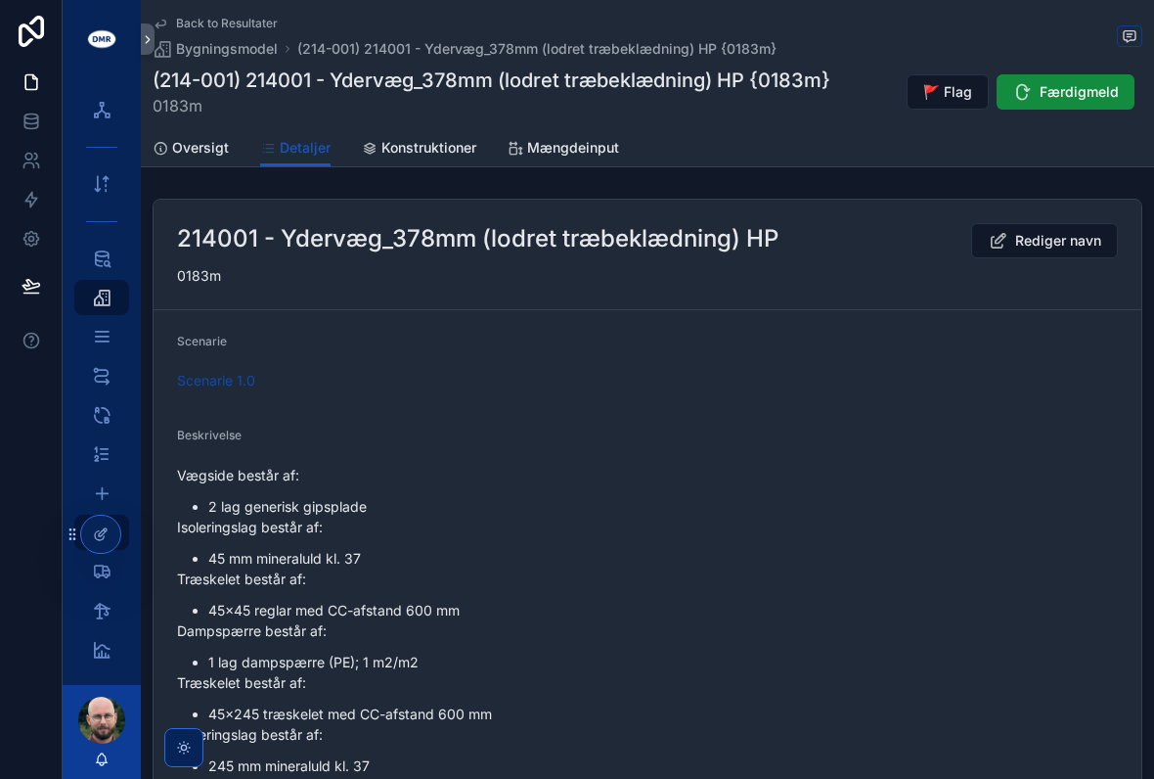
click at [433, 145] on span "Konstruktioner" at bounding box center [429, 148] width 95 height 20
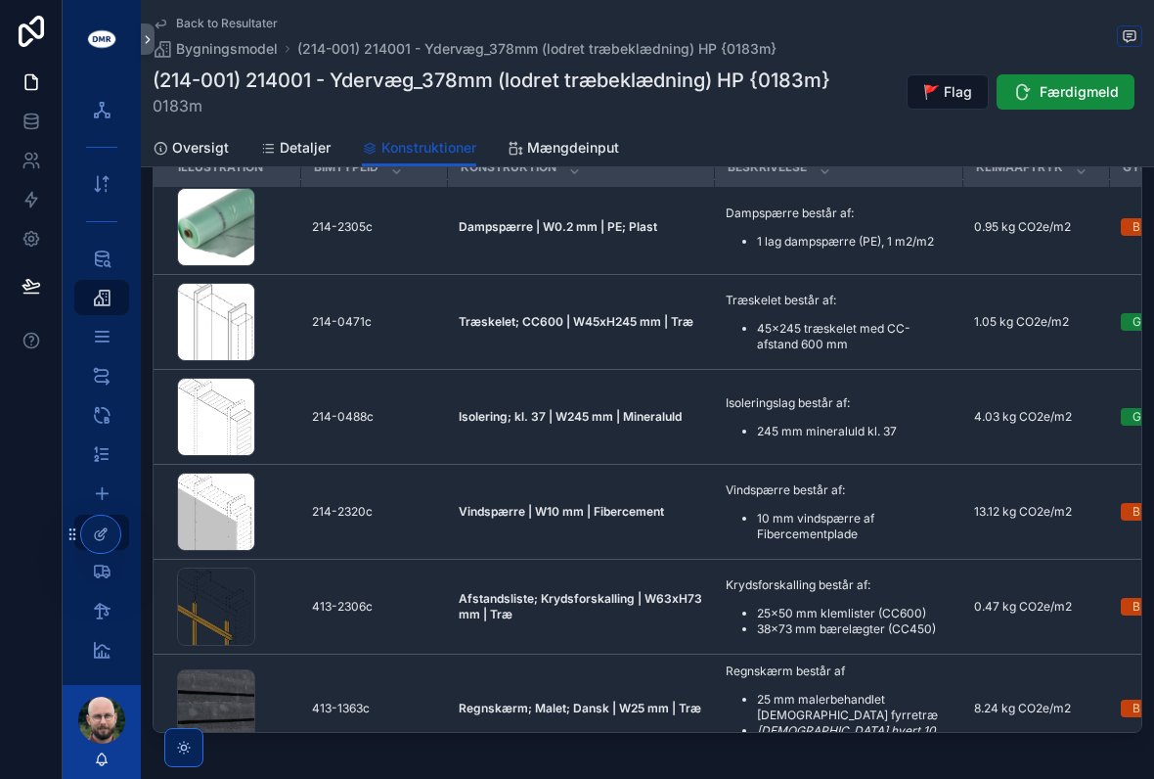
scroll to position [292, 0]
click at [558, 138] on span "Mængdeinput" at bounding box center [573, 148] width 92 height 20
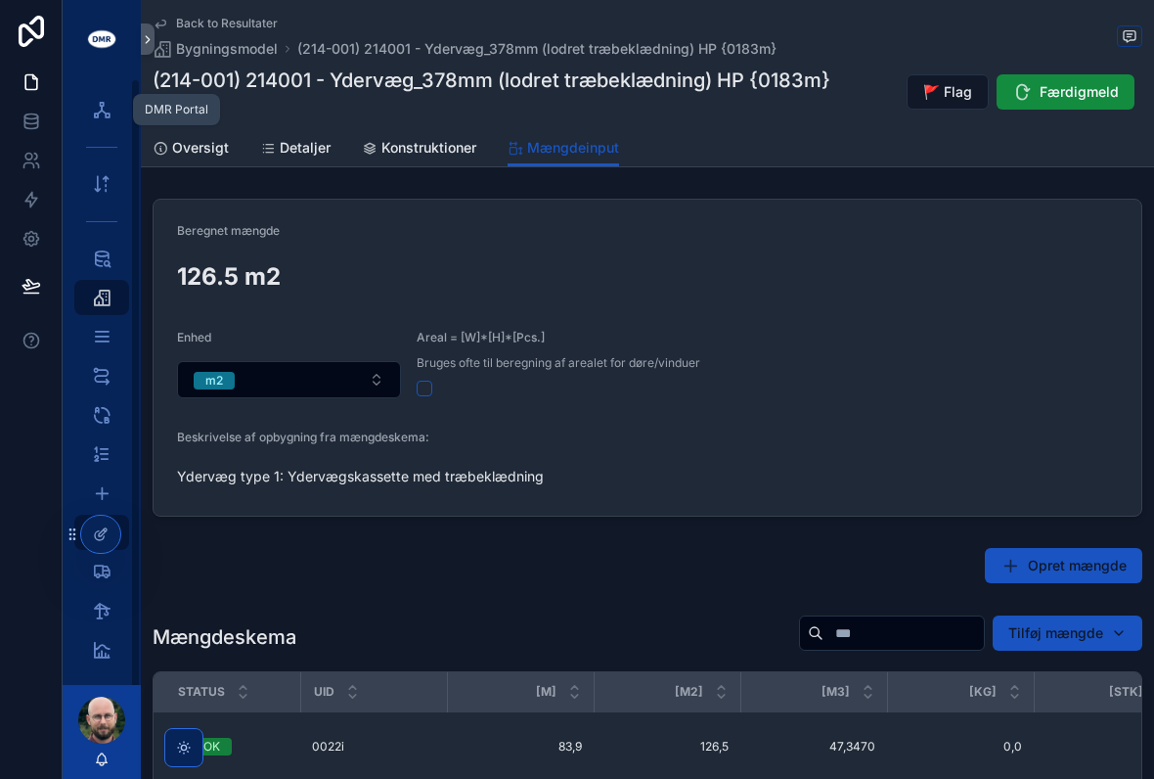
click at [111, 100] on icon "scrollable content" at bounding box center [102, 110] width 20 height 20
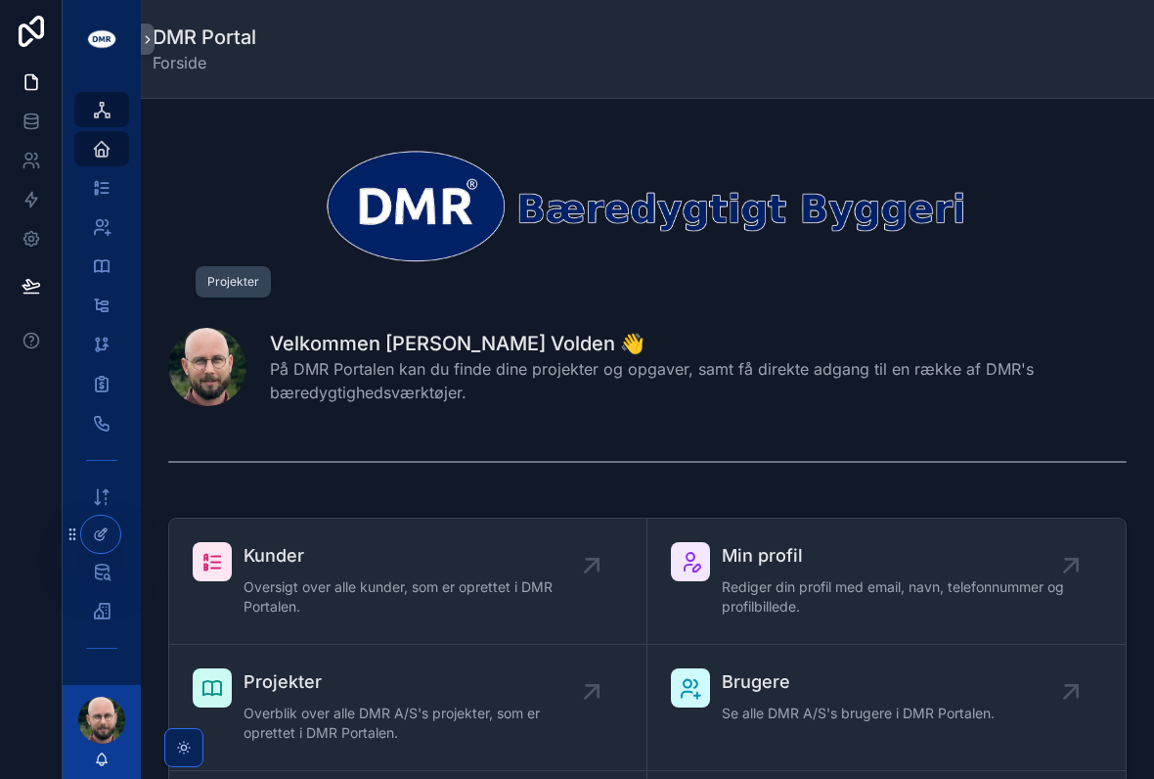
click at [101, 256] on icon "scrollable content" at bounding box center [102, 266] width 20 height 20
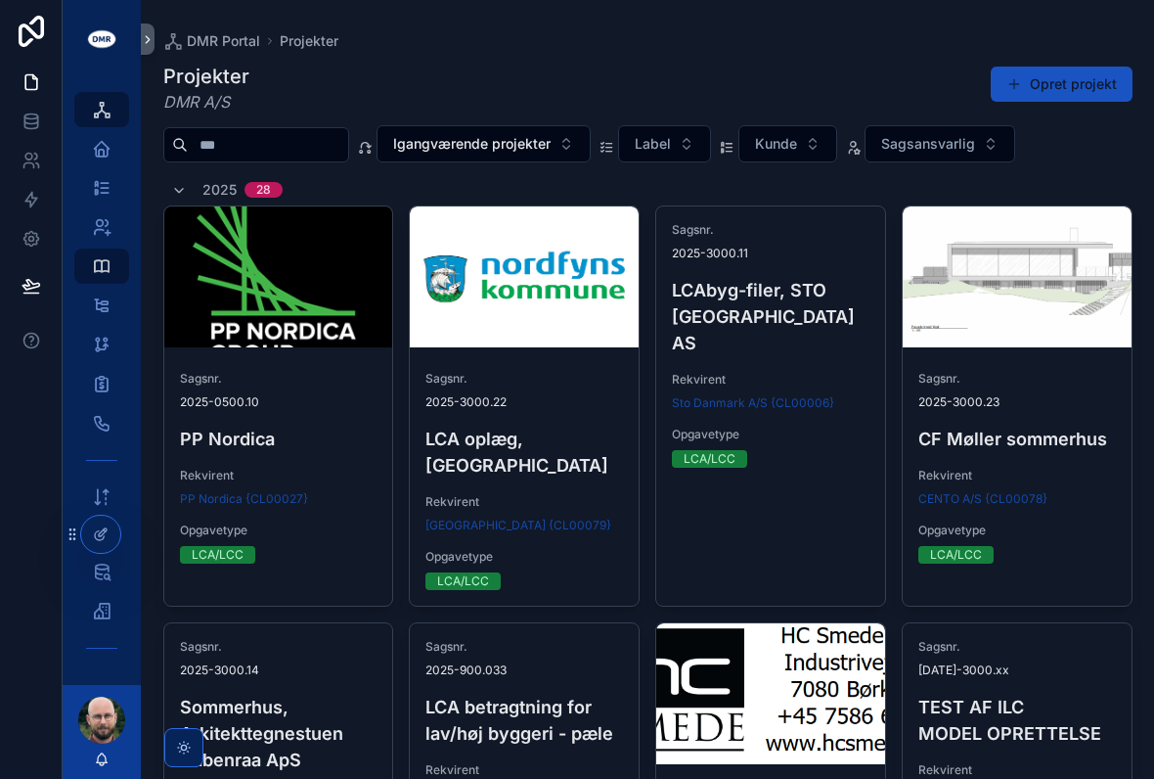
click at [1018, 434] on h4 "CF Møller sommerhus" at bounding box center [1018, 439] width 198 height 26
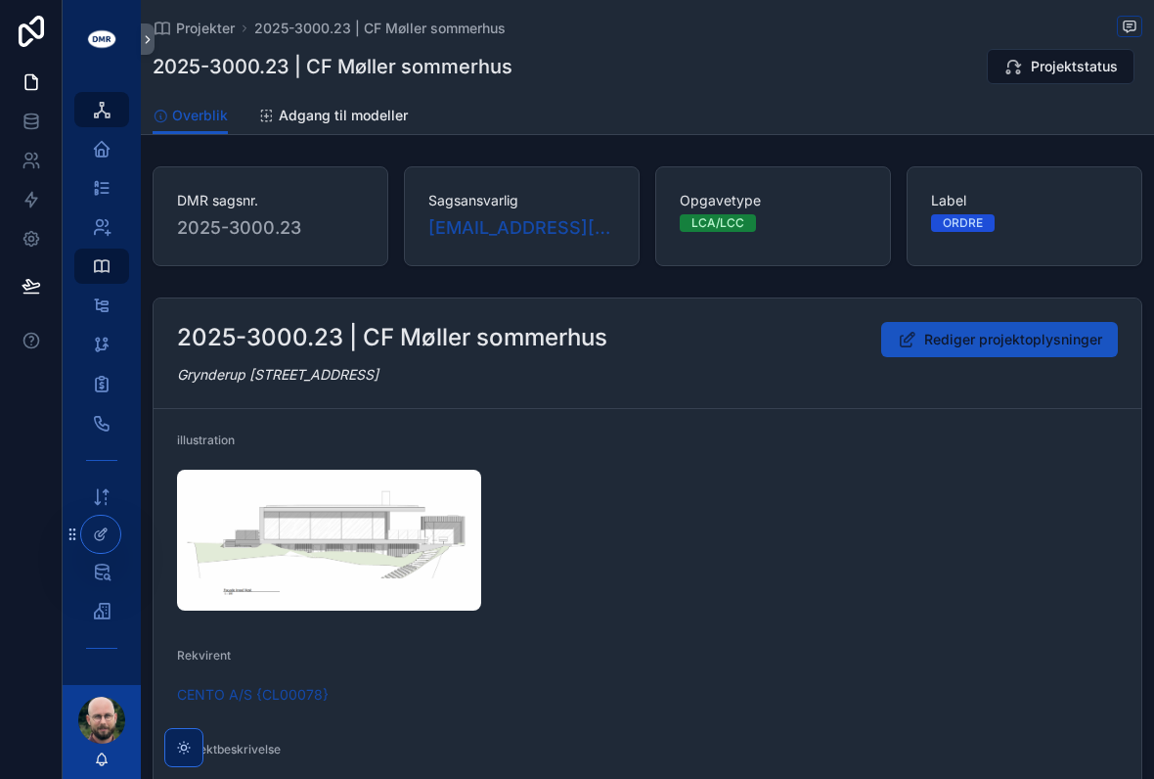
click at [1077, 60] on span "Projektstatus" at bounding box center [1074, 67] width 87 height 20
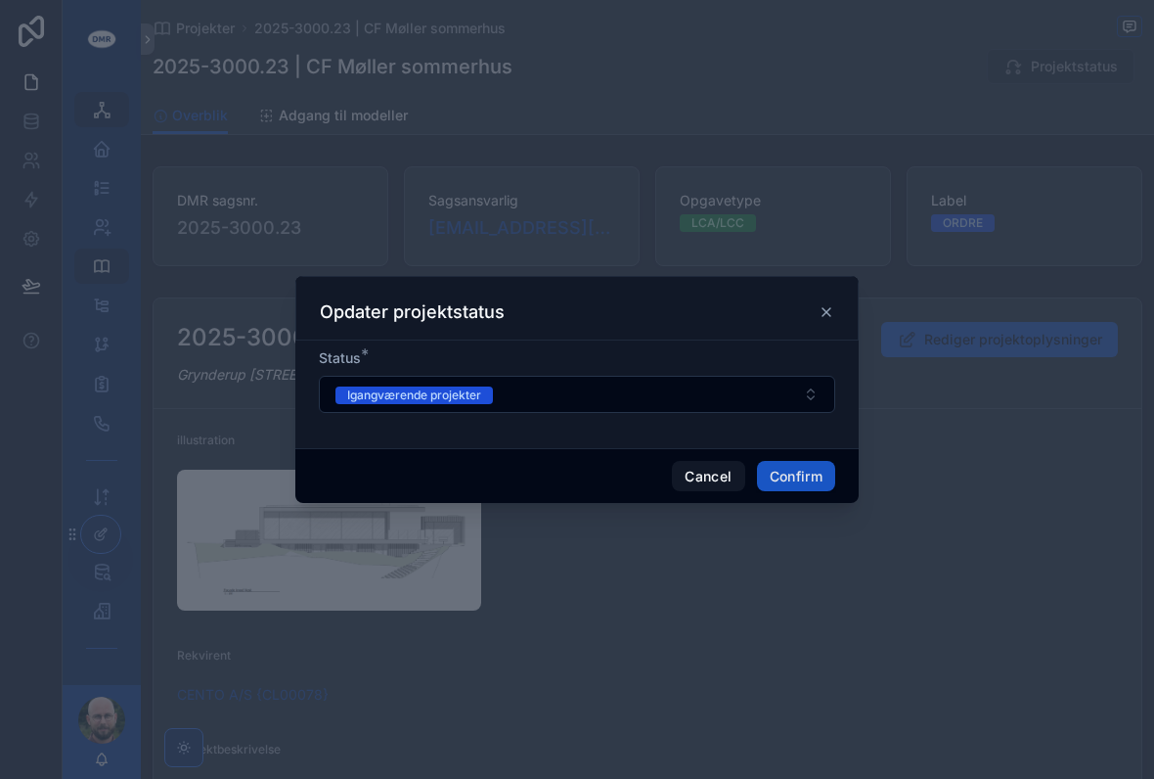
click at [818, 386] on button "Igangværende projekter" at bounding box center [577, 394] width 517 height 37
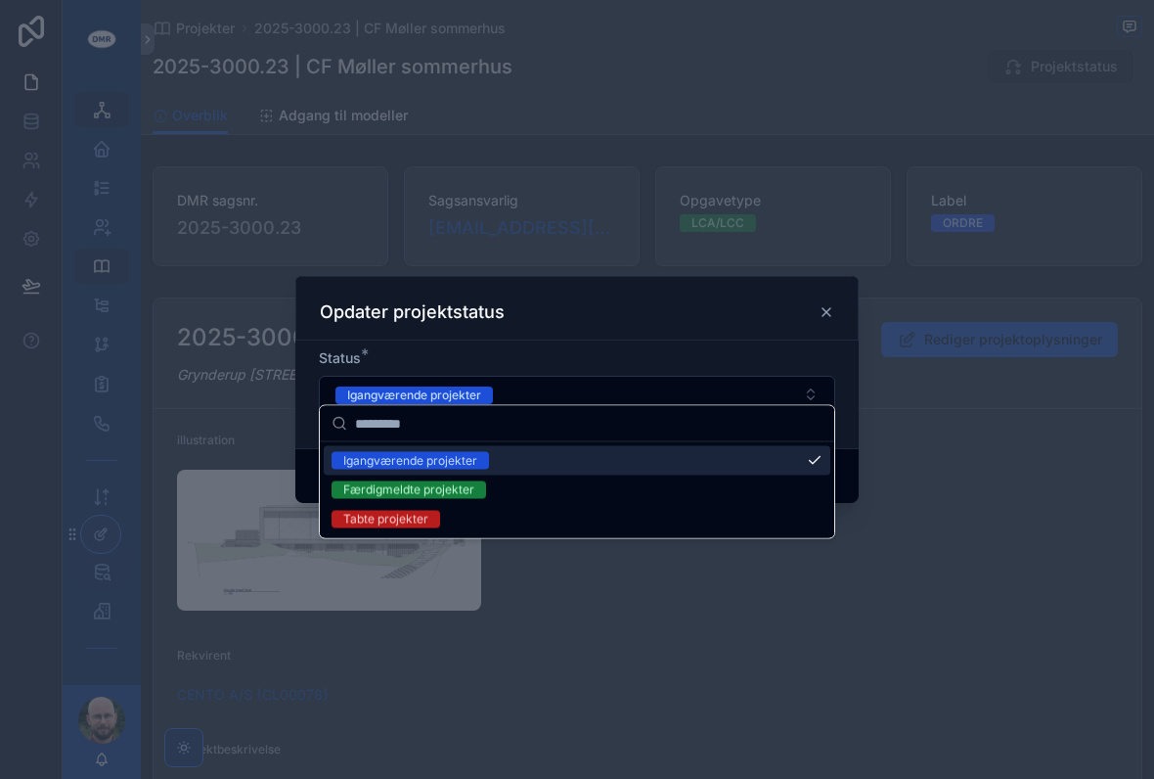
click at [811, 377] on button "Igangværende projekter" at bounding box center [577, 394] width 517 height 37
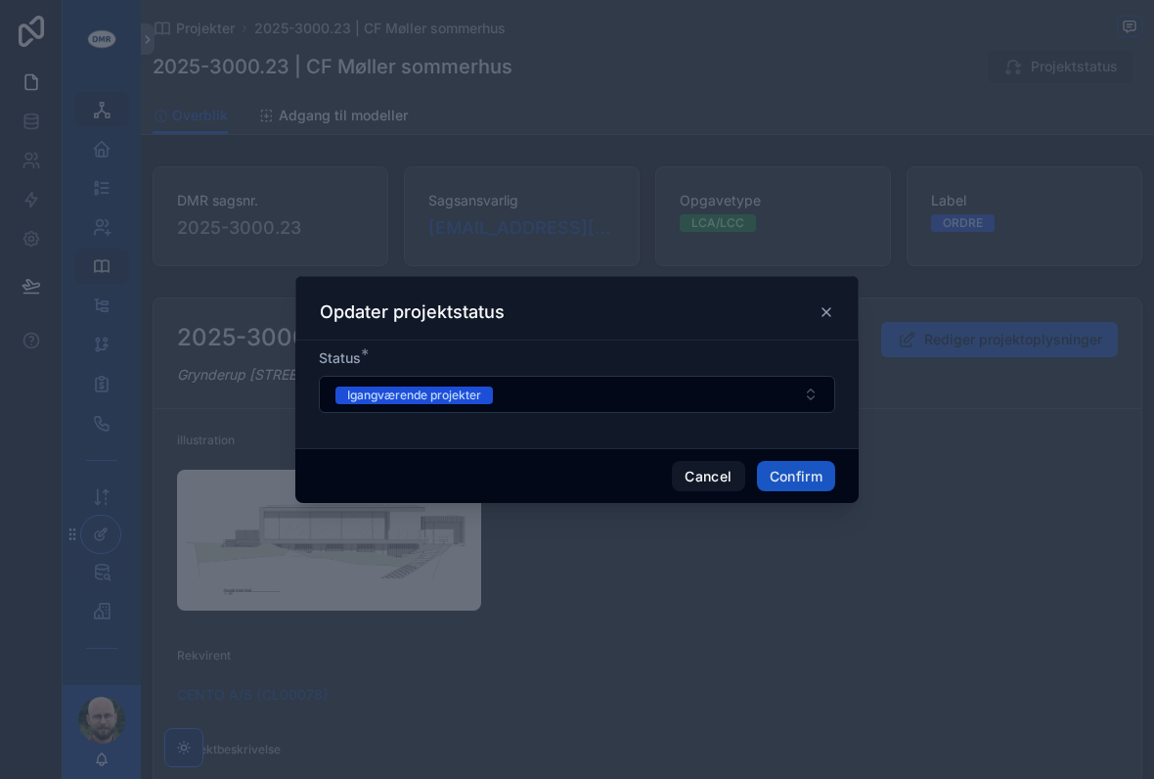
click at [812, 378] on button "Igangværende projekter" at bounding box center [577, 394] width 517 height 37
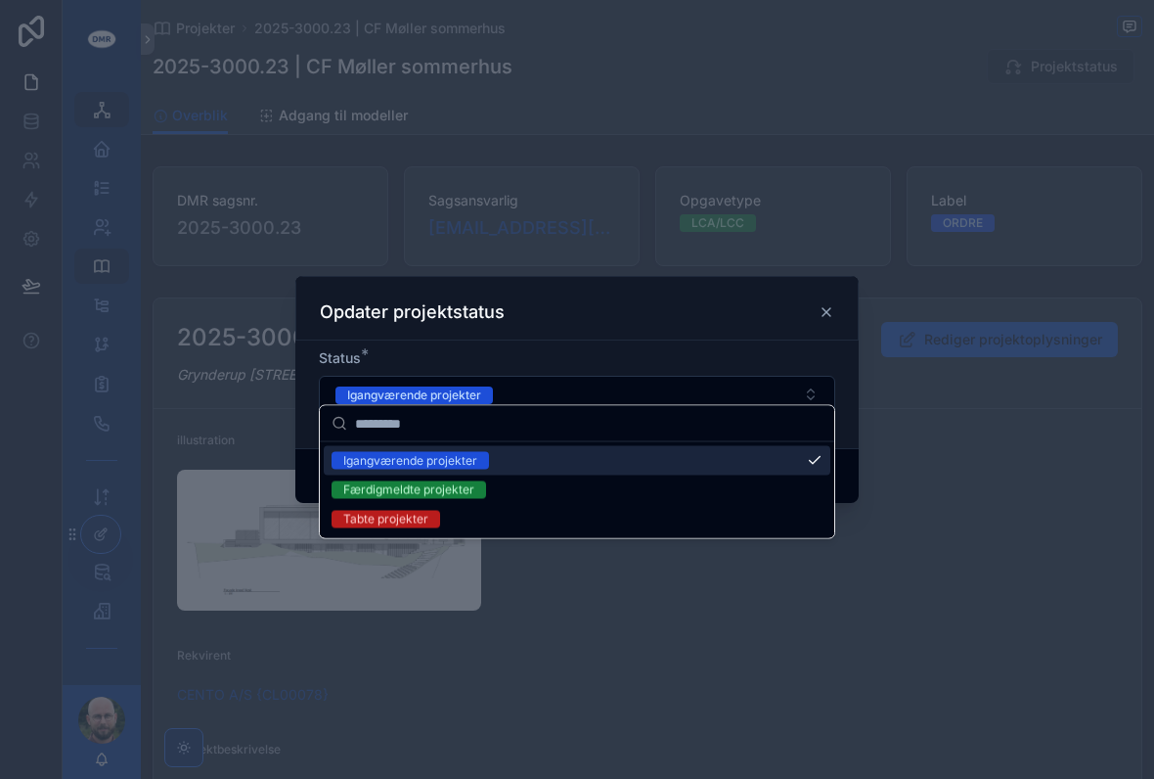
click at [827, 304] on icon at bounding box center [827, 312] width 16 height 16
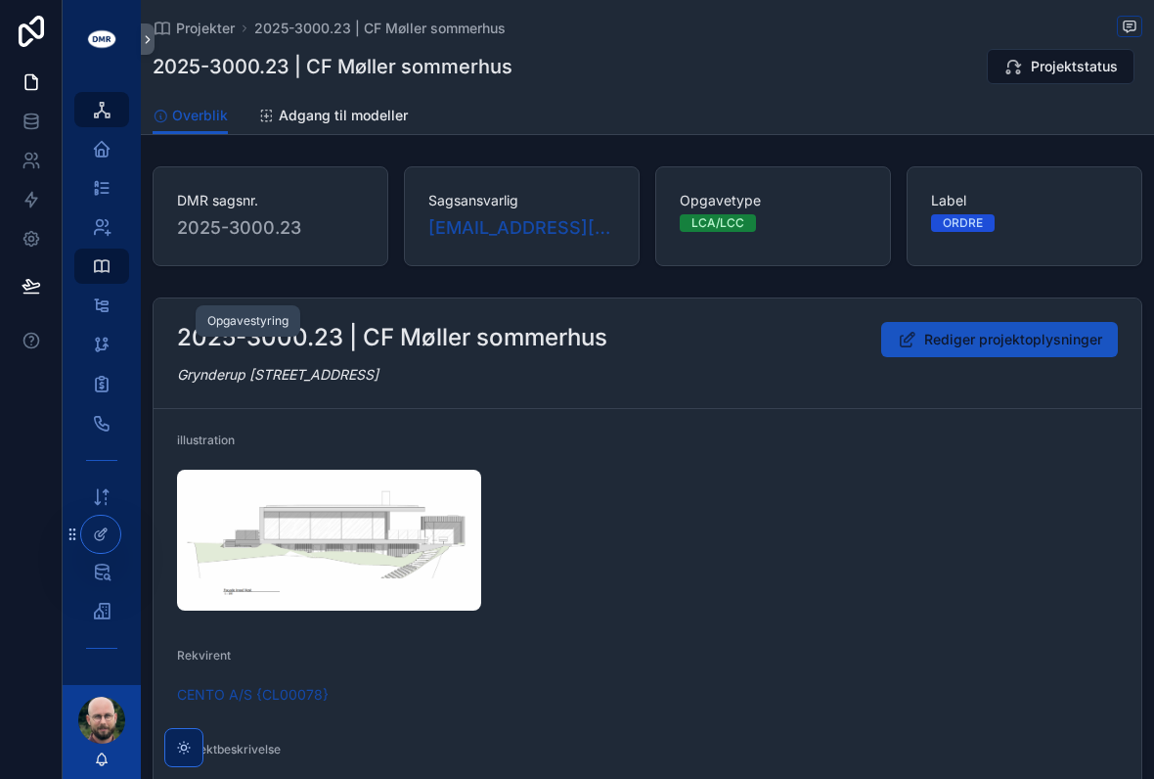
click at [112, 290] on div "Opgavestyring" at bounding box center [101, 305] width 31 height 31
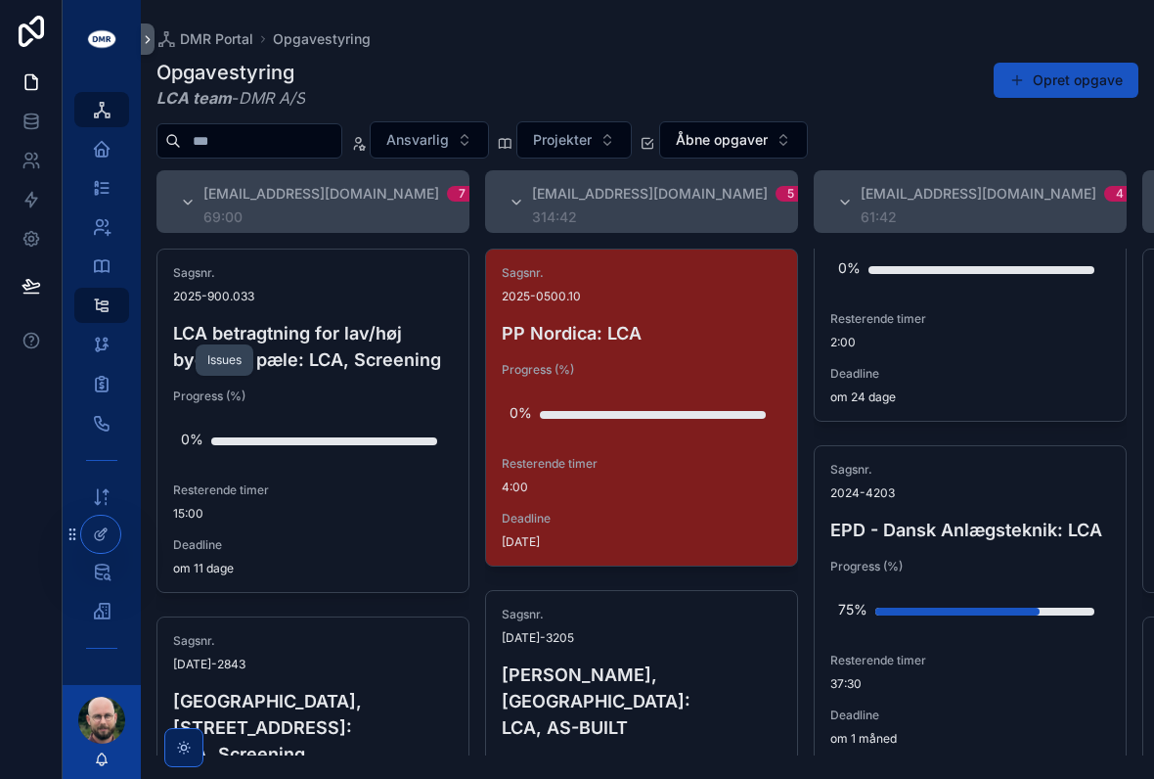
click at [103, 335] on icon "scrollable content" at bounding box center [102, 345] width 20 height 20
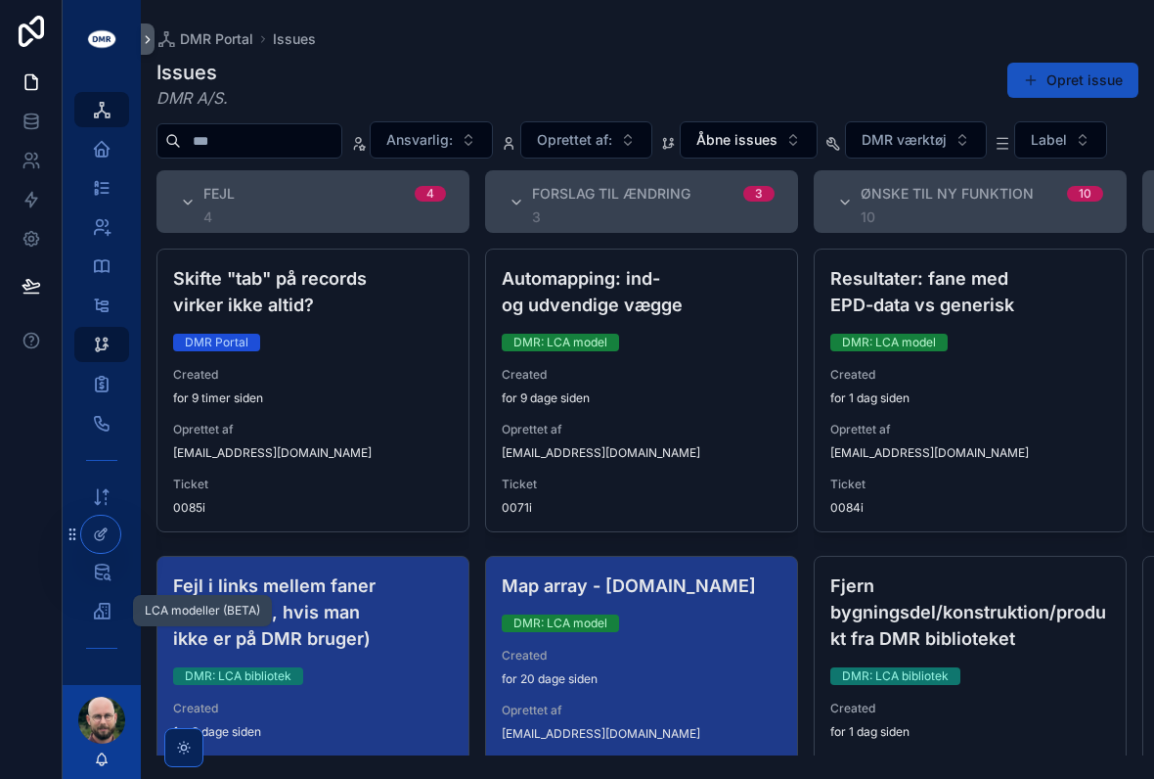
click at [102, 622] on div "LCA modeller (BETA)" at bounding box center [101, 610] width 31 height 31
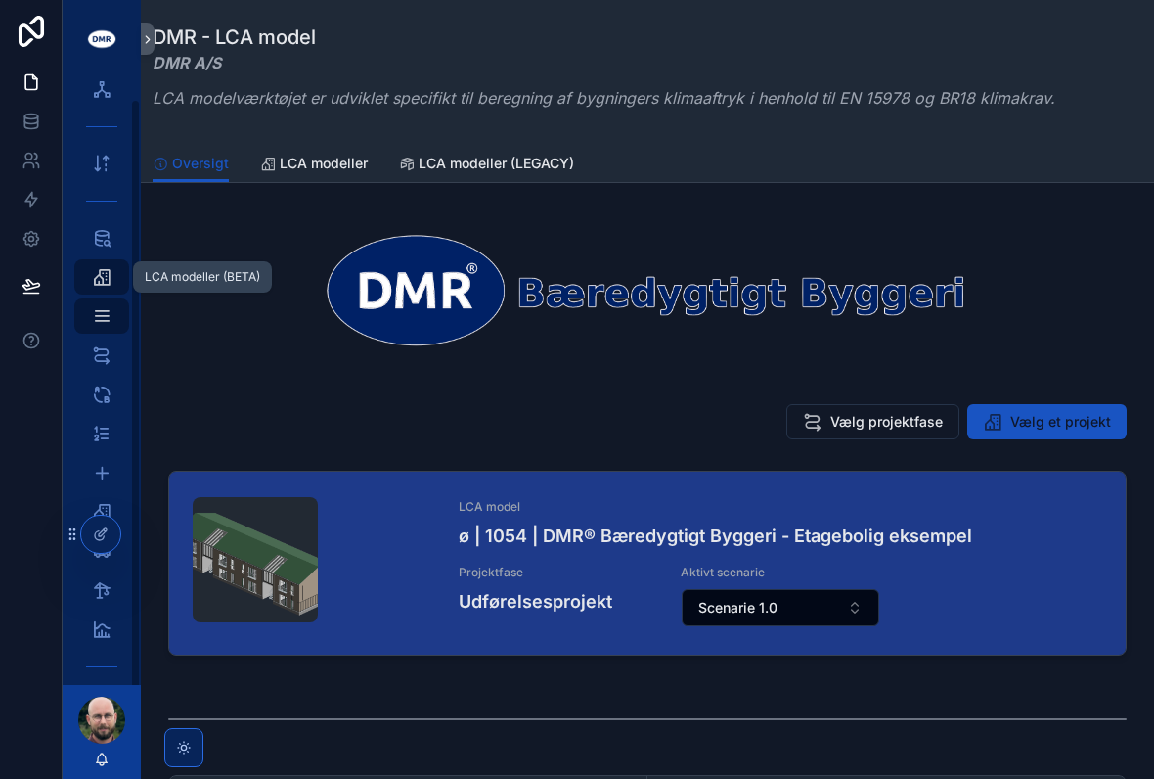
scroll to position [20, 0]
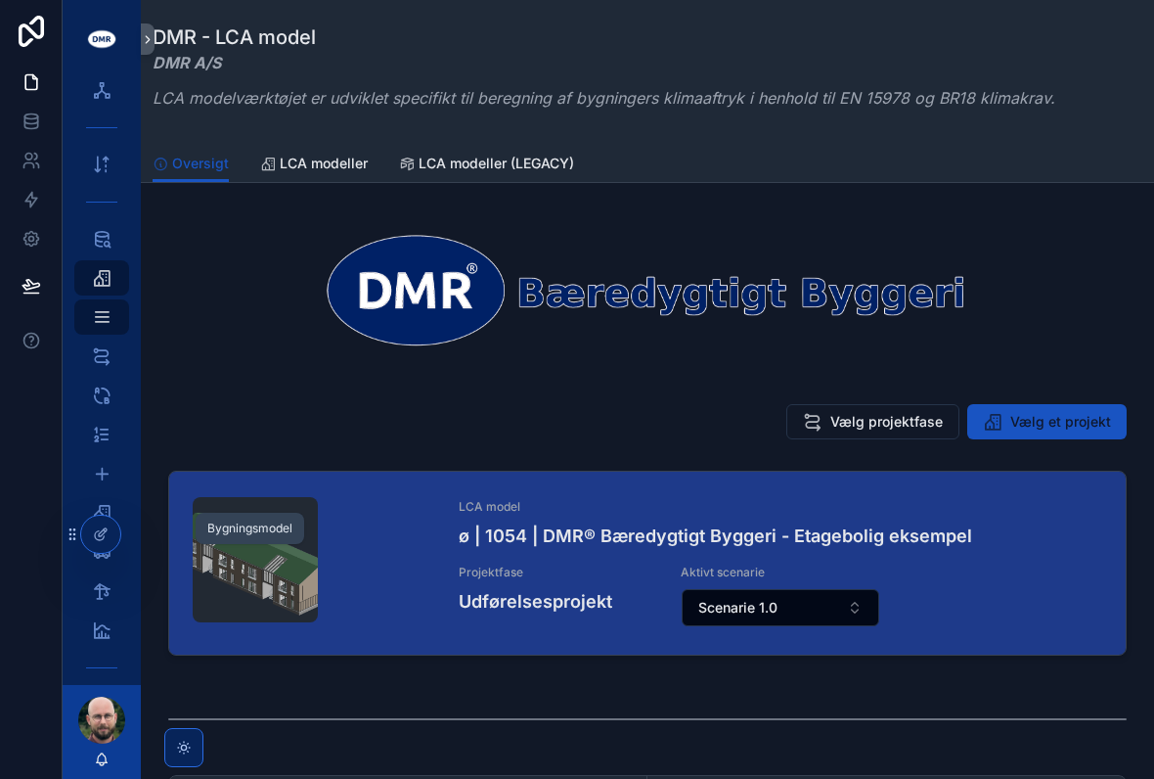
click at [102, 497] on div "Bygningsmodel 43" at bounding box center [101, 512] width 31 height 31
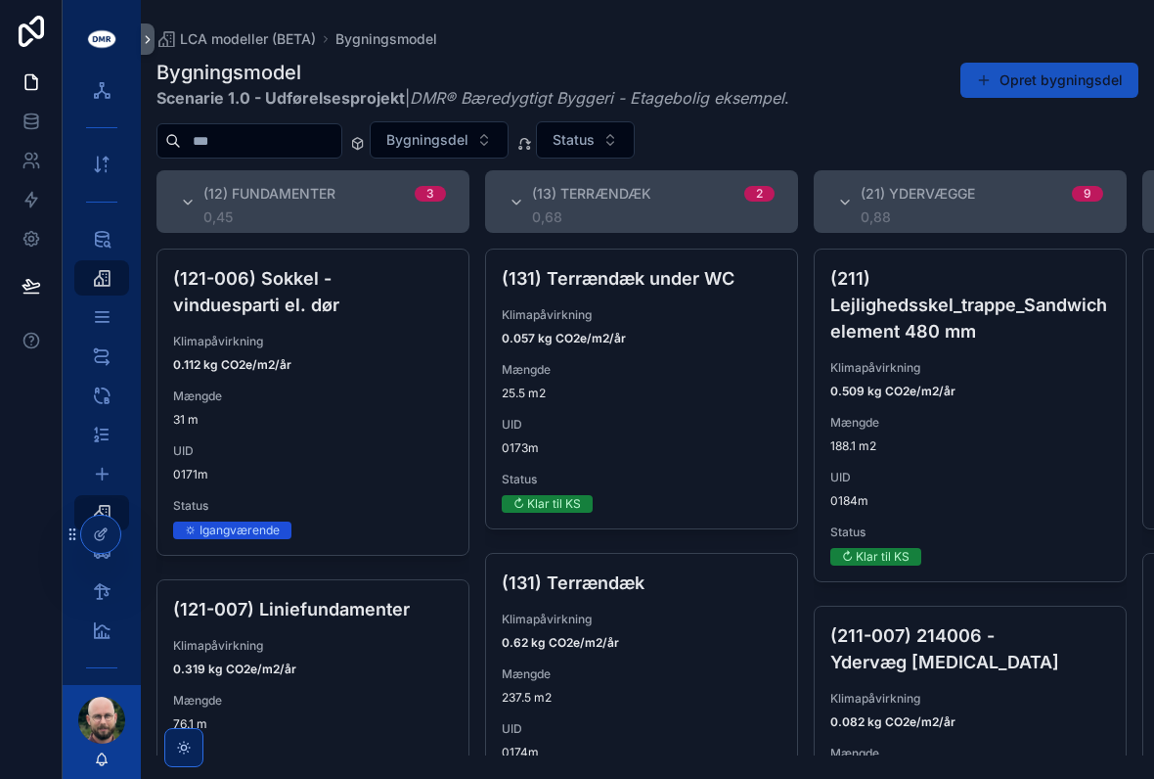
click at [28, 601] on div at bounding box center [31, 389] width 63 height 779
click at [68, 531] on icon at bounding box center [73, 534] width 16 height 16
click at [63, 534] on div "Transport (A4)" at bounding box center [102, 551] width 78 height 39
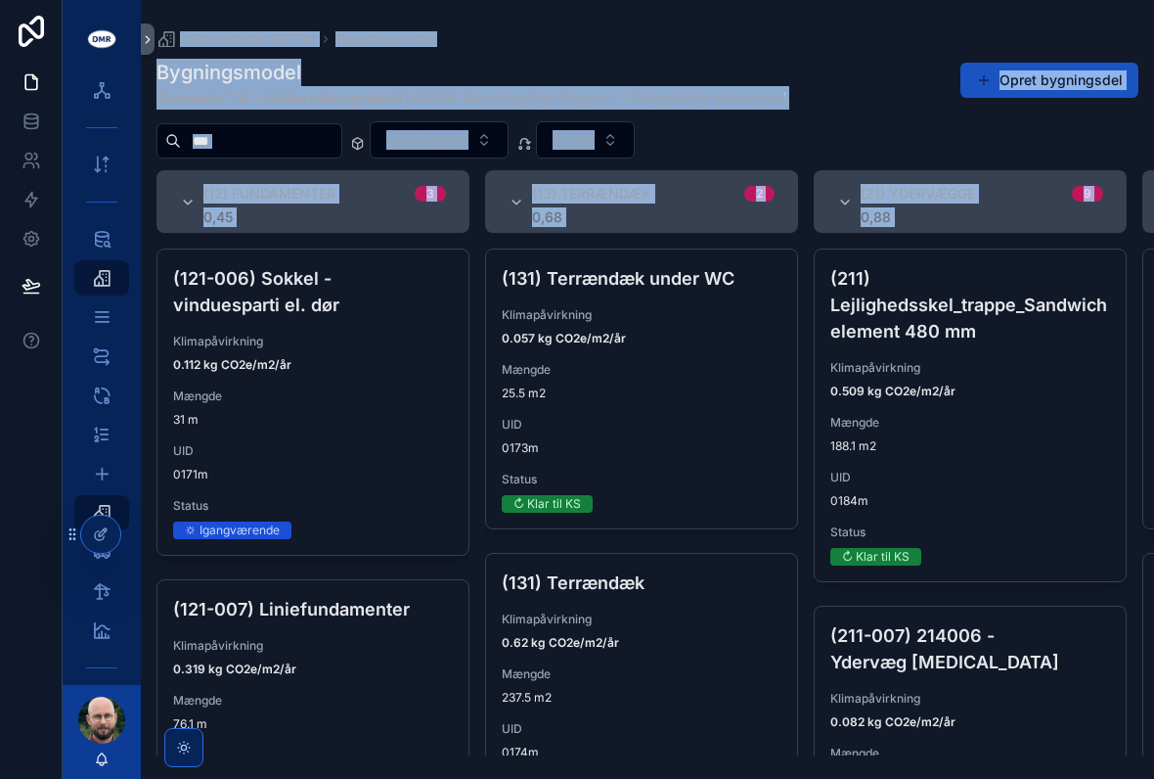
click at [16, 588] on div at bounding box center [31, 389] width 63 height 779
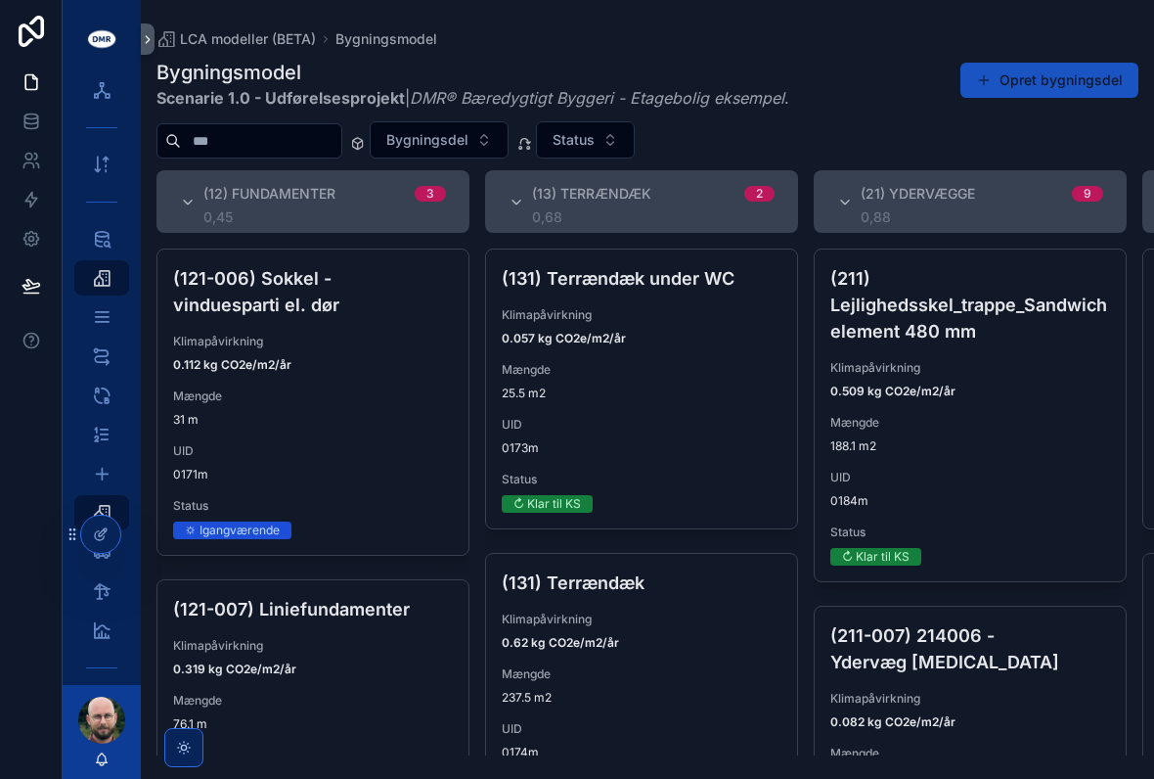
click at [30, 590] on div at bounding box center [31, 389] width 63 height 779
click at [191, 746] on icon "scrollable content" at bounding box center [184, 748] width 16 height 16
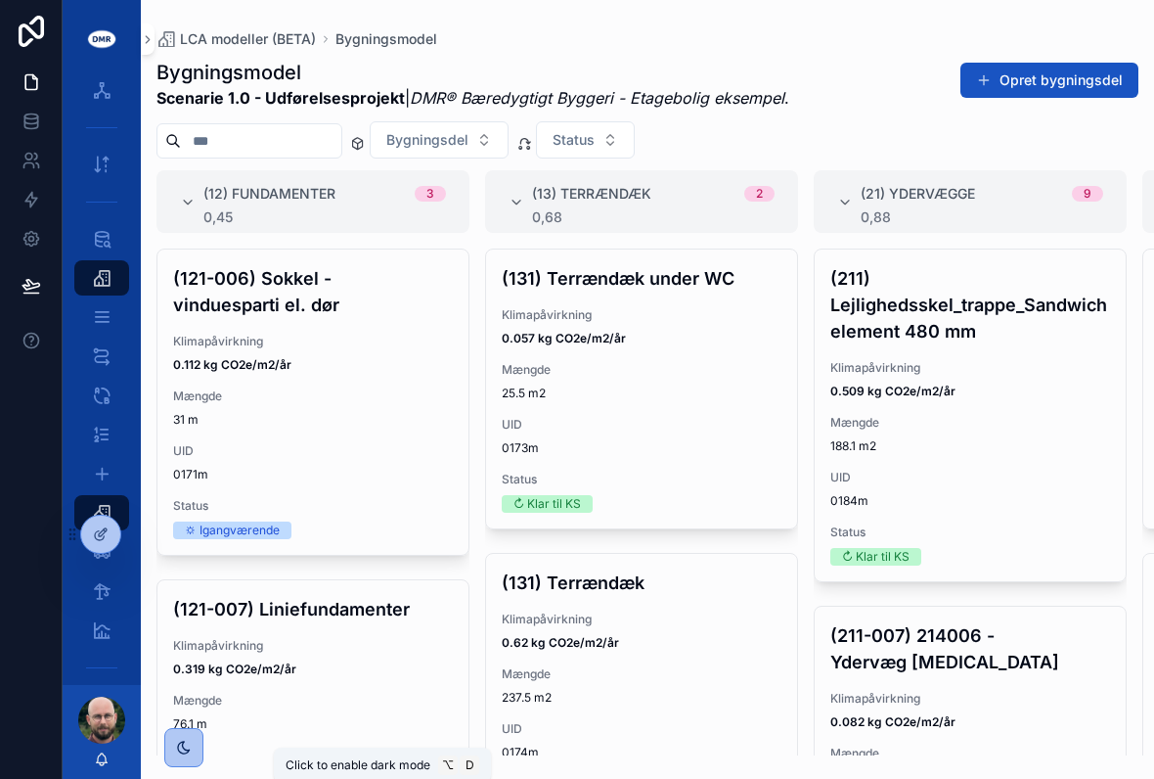
click at [197, 741] on div "scrollable content" at bounding box center [183, 747] width 39 height 39
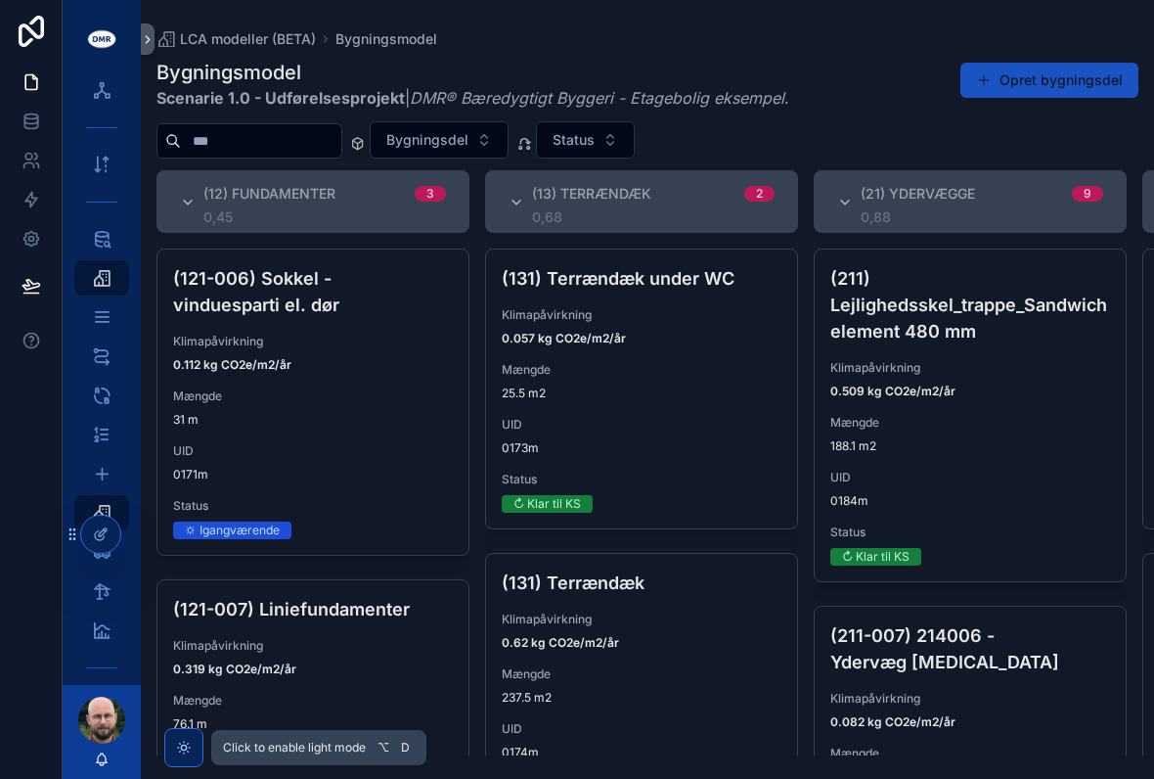
click at [198, 739] on div "scrollable content" at bounding box center [183, 747] width 39 height 39
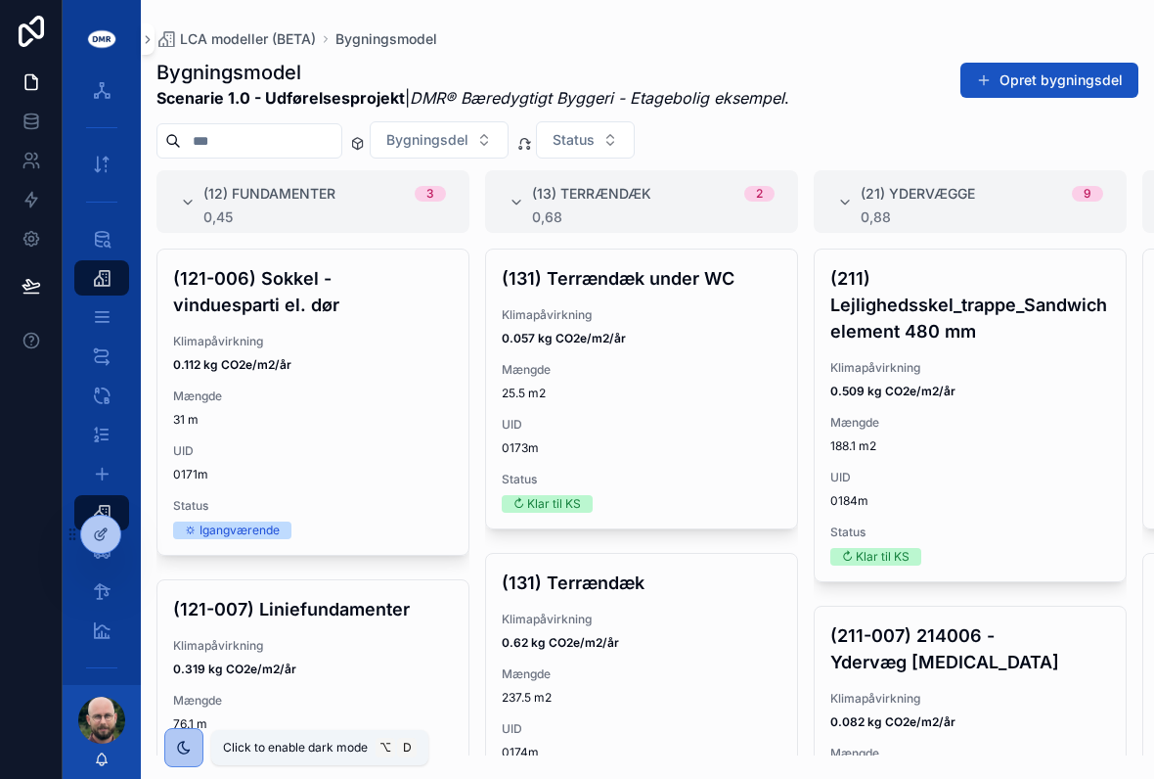
click at [197, 740] on div "scrollable content" at bounding box center [183, 747] width 39 height 39
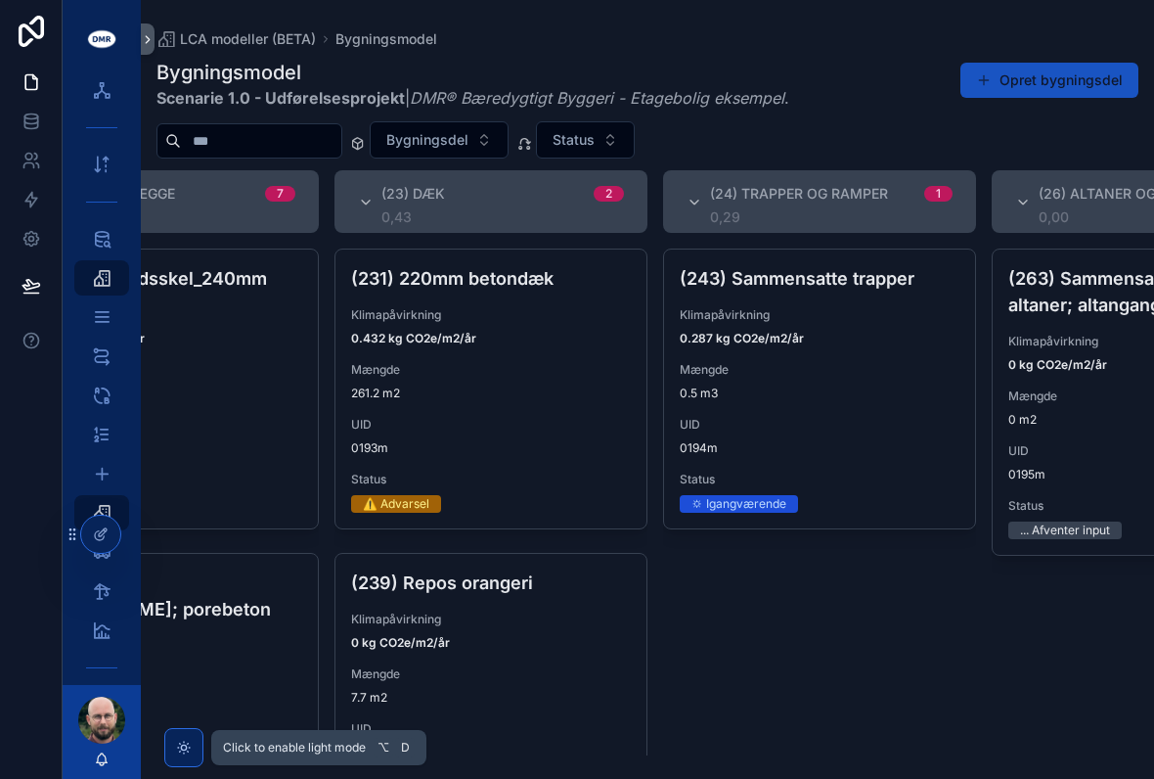
scroll to position [0, 1120]
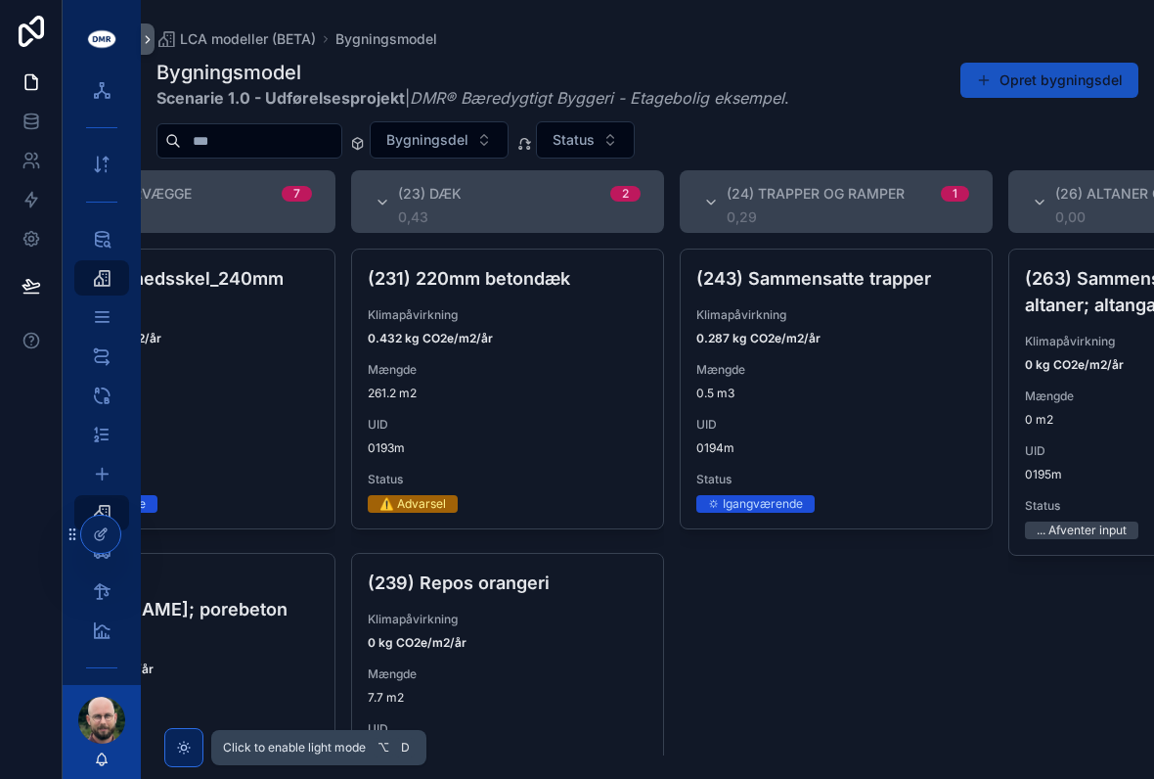
click at [544, 401] on div "(231) 220mm betondæk Klimapåvirkning 0.432 kg CO2e/m2/år Mængde 261.2 m2 UID 01…" at bounding box center [507, 388] width 311 height 279
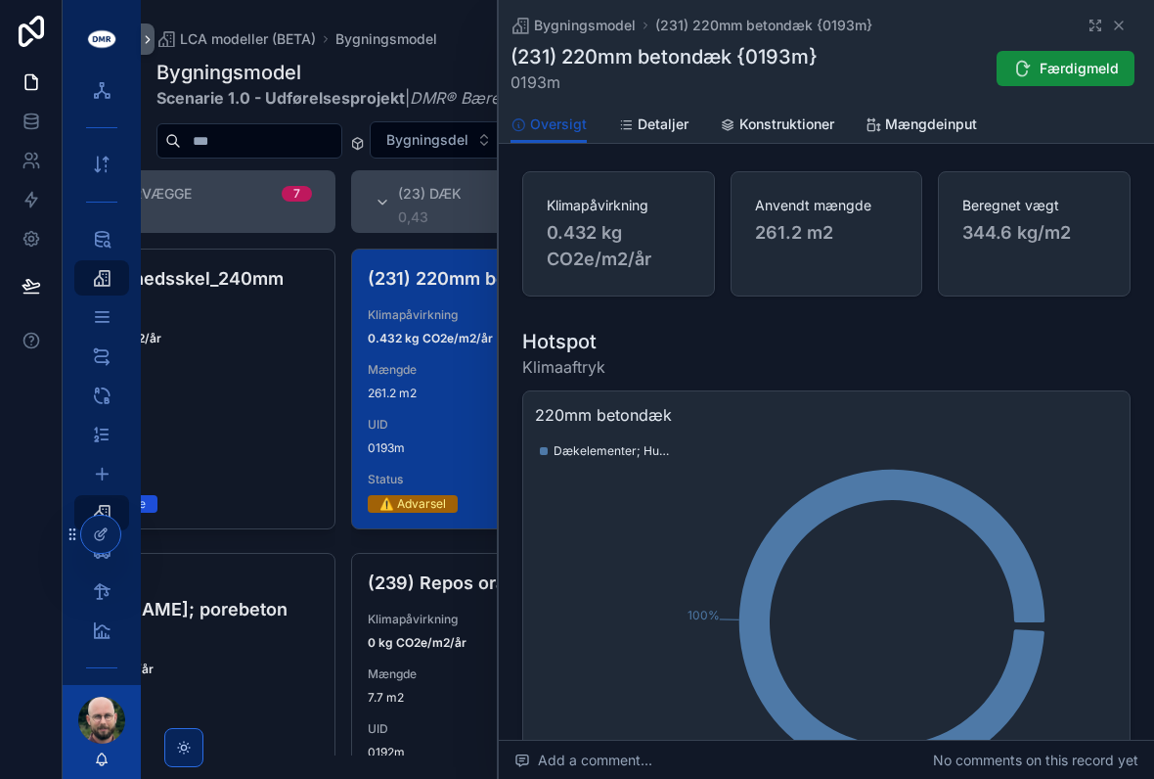
scroll to position [85, 0]
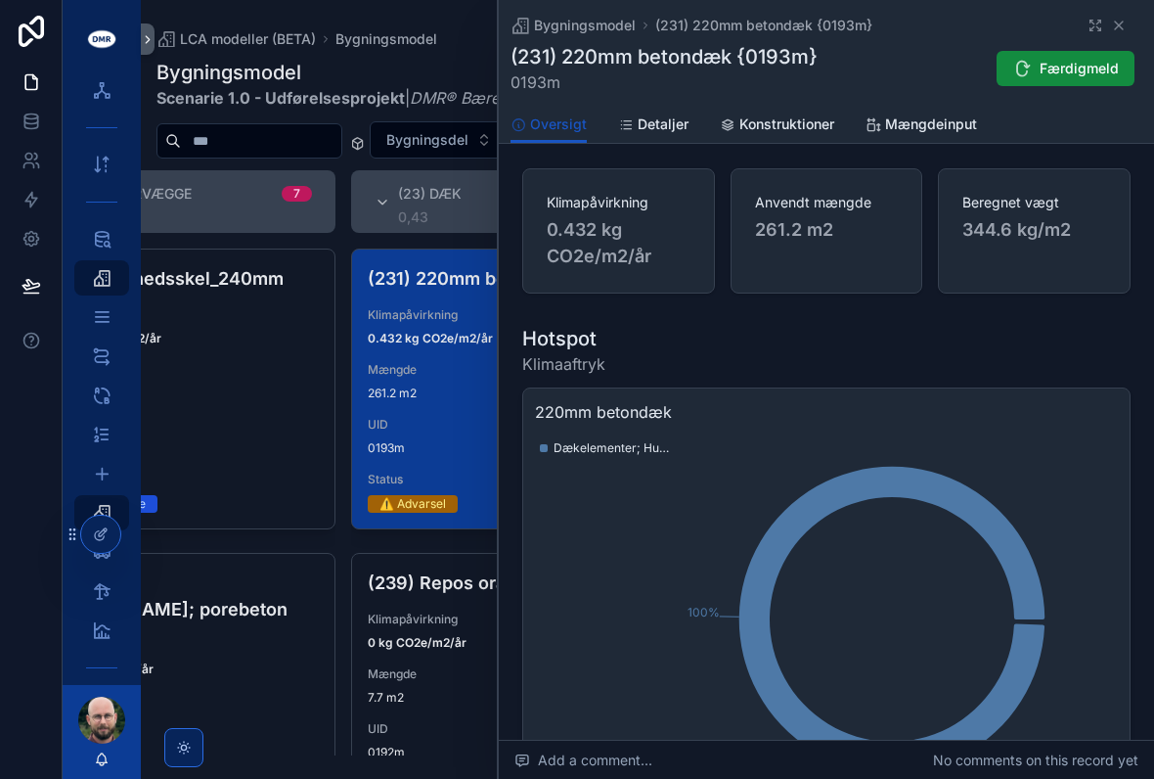
click at [1116, 14] on div "Bygningsmodel (231) 220mm betondæk {0193m} (231) 220mm betondæk {0193m} 0193m F…" at bounding box center [827, 53] width 632 height 106
click at [1112, 25] on icon "scrollable content" at bounding box center [1119, 26] width 16 height 16
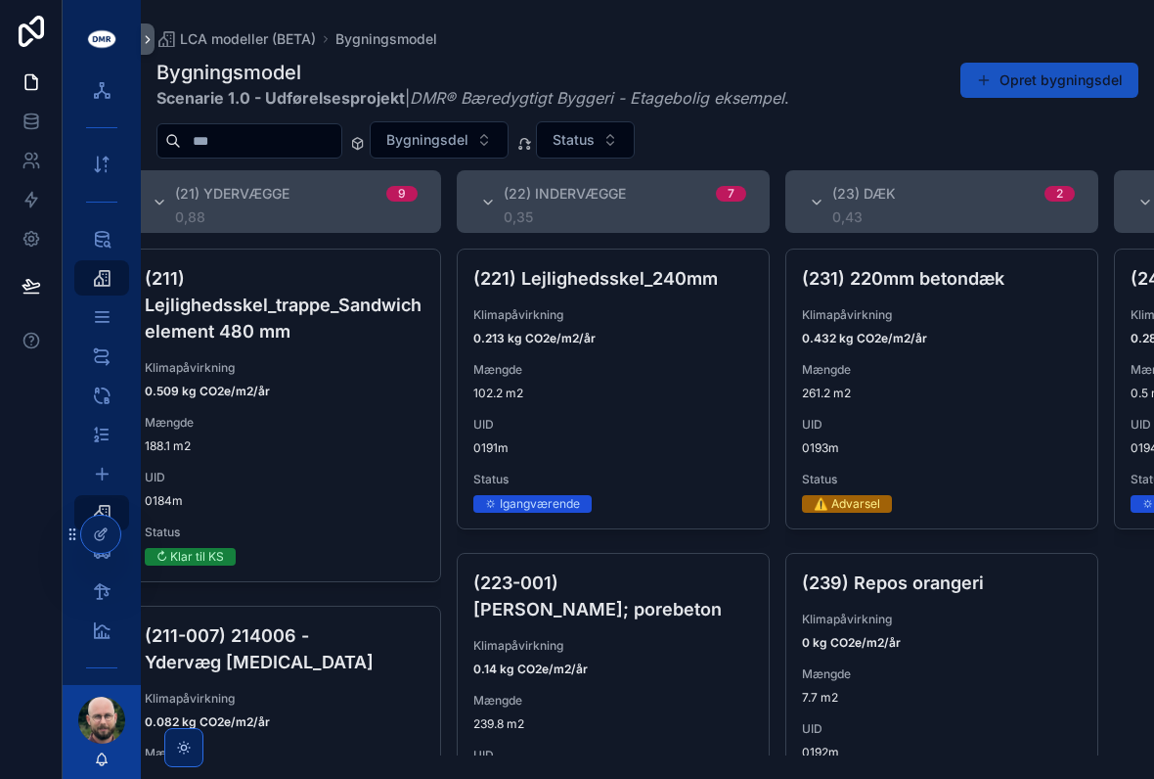
scroll to position [0, 600]
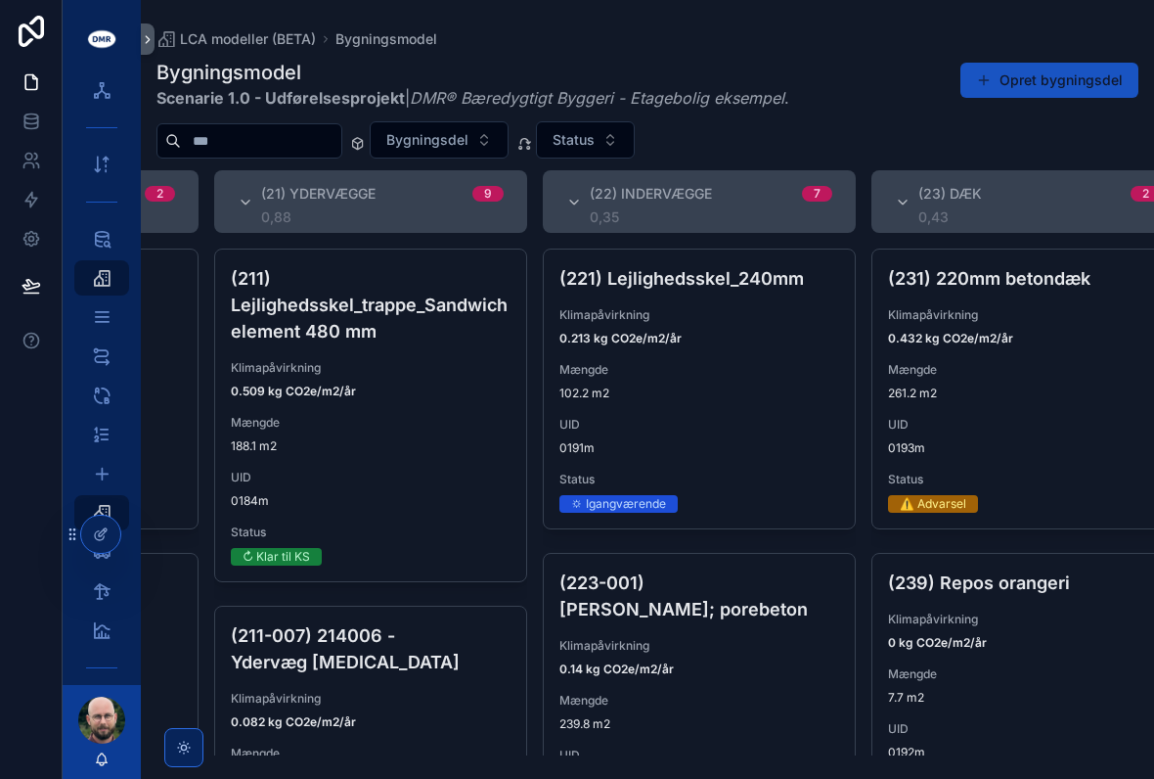
click at [612, 415] on div "(221) Lejlighedsskel_240mm Klimapåvirkning 0.213 kg CO2e/m2/år Mængde 102.2 m2 …" at bounding box center [699, 388] width 311 height 279
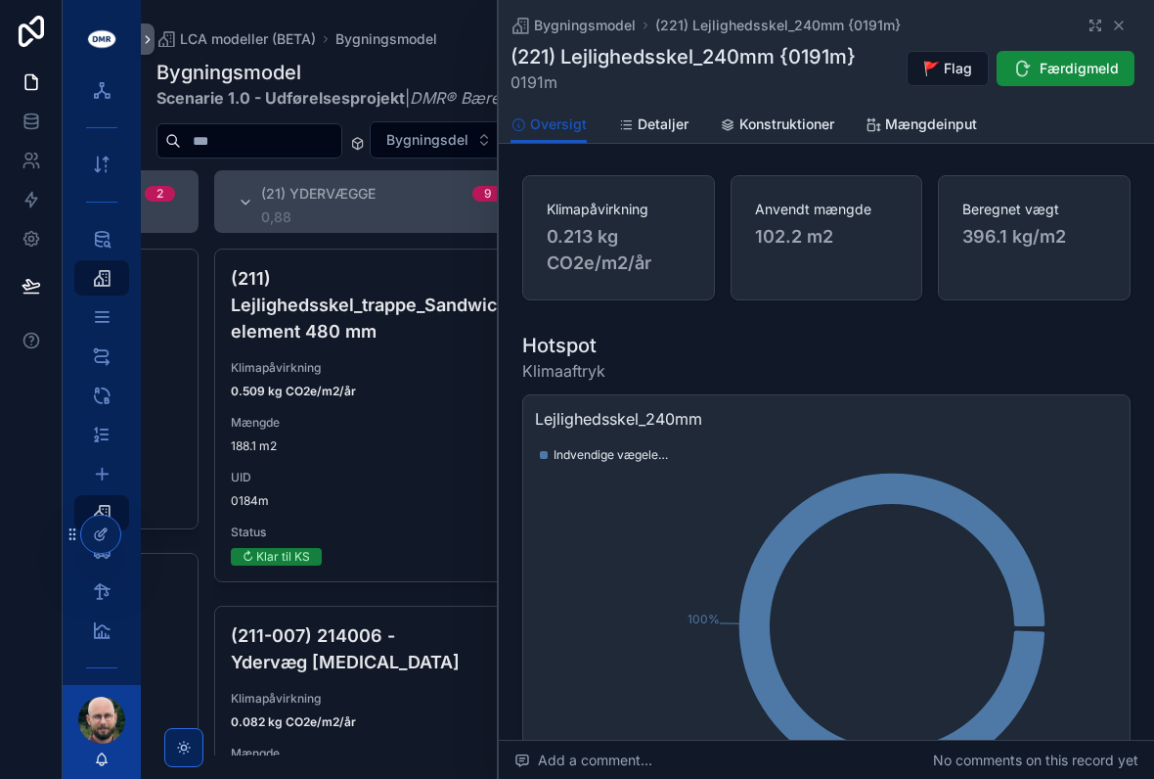
click at [661, 114] on span "Detaljer" at bounding box center [663, 124] width 51 height 20
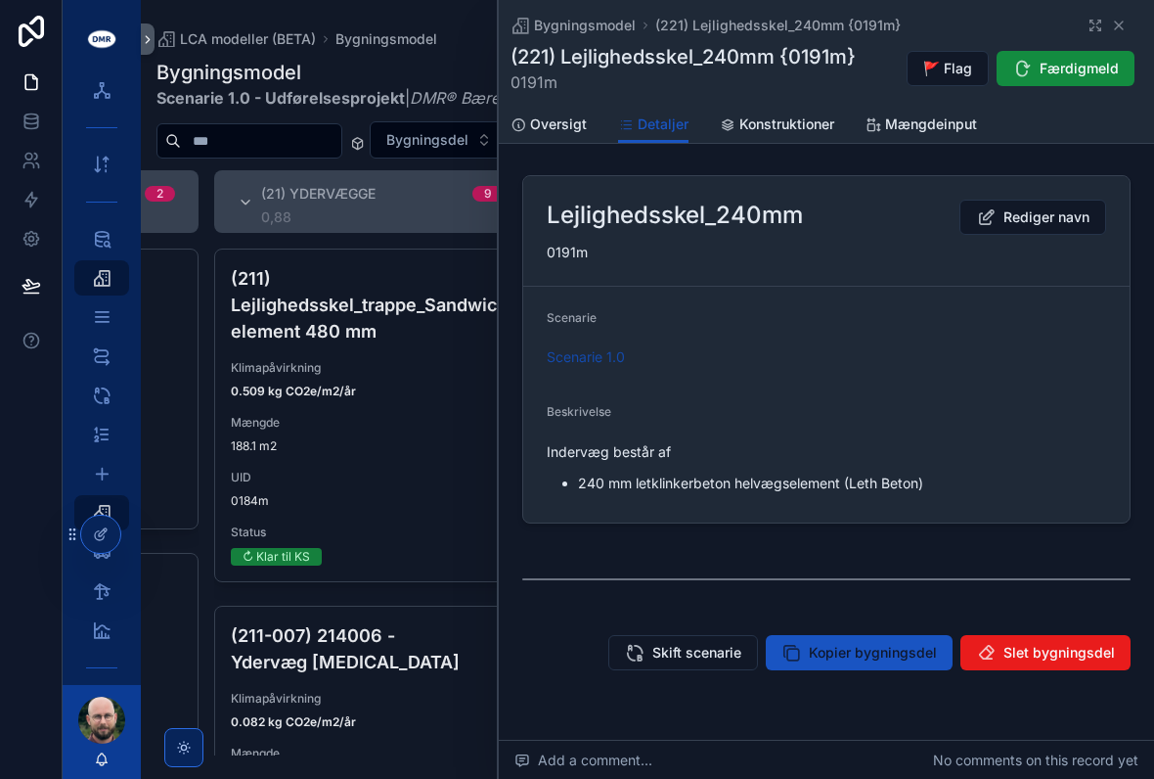
click at [802, 142] on link "Konstruktioner" at bounding box center [777, 126] width 114 height 39
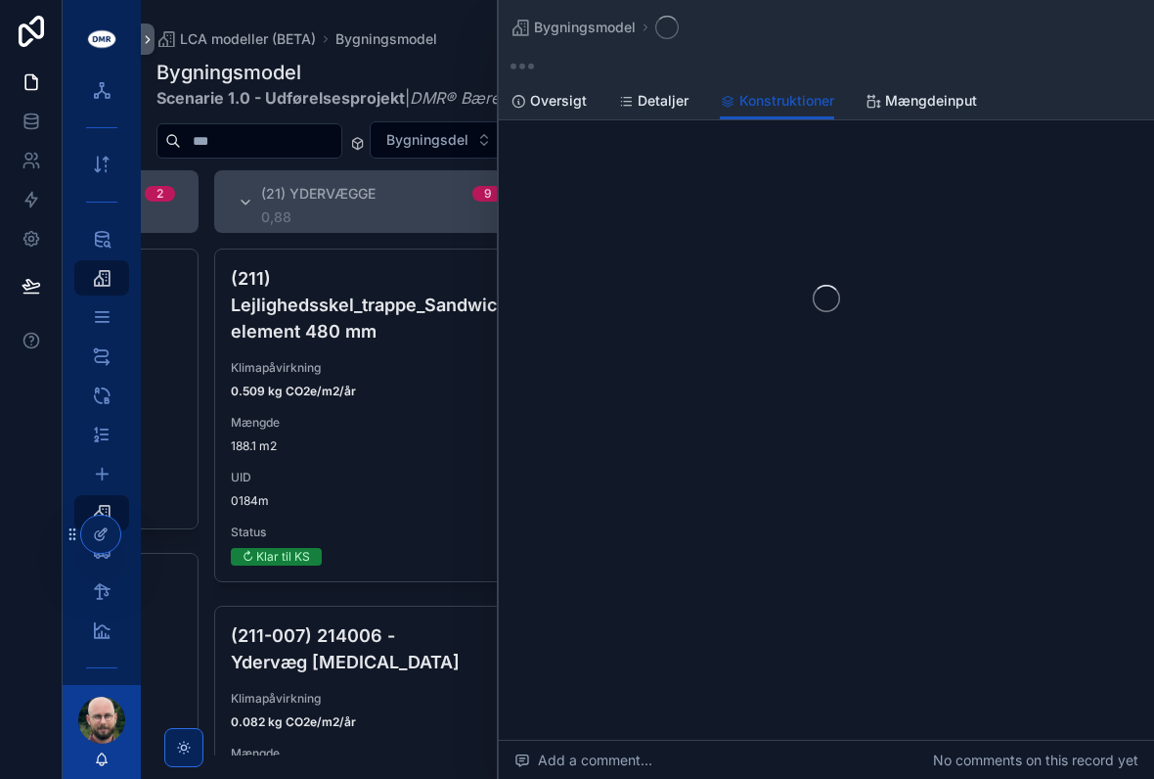
click at [784, 116] on link "Konstruktioner" at bounding box center [777, 101] width 114 height 37
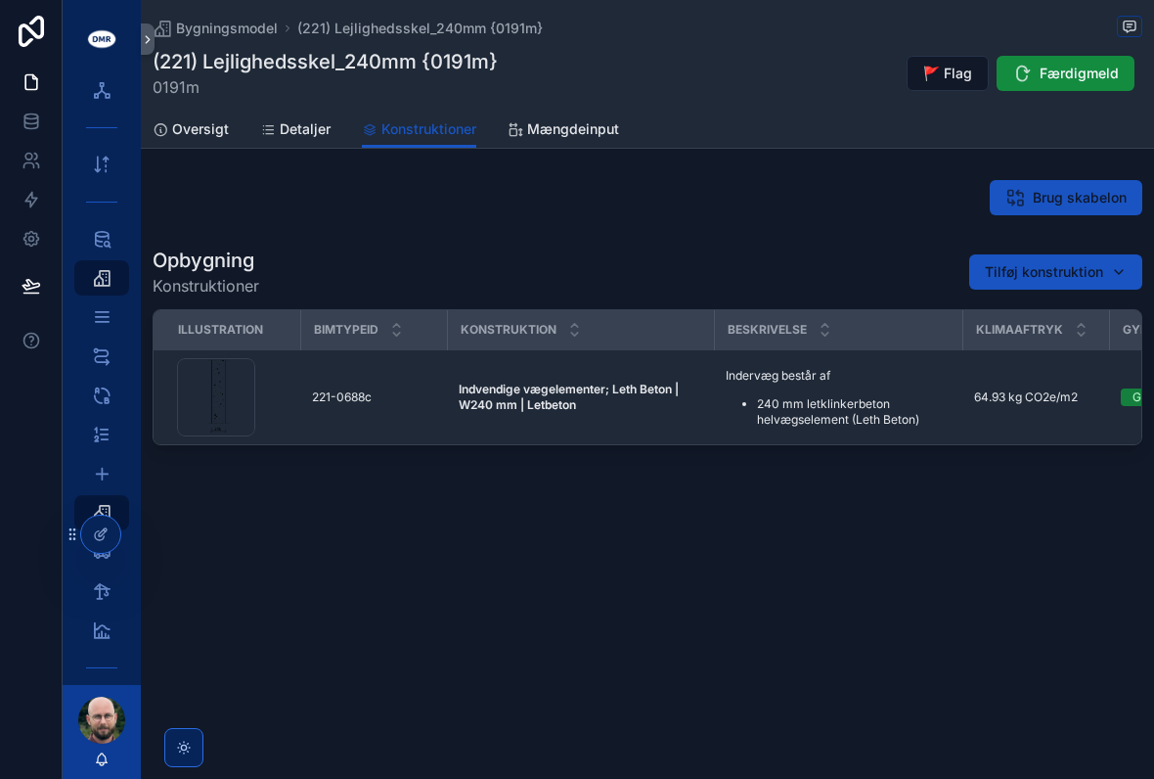
click at [582, 124] on span "Mængdeinput" at bounding box center [573, 129] width 92 height 20
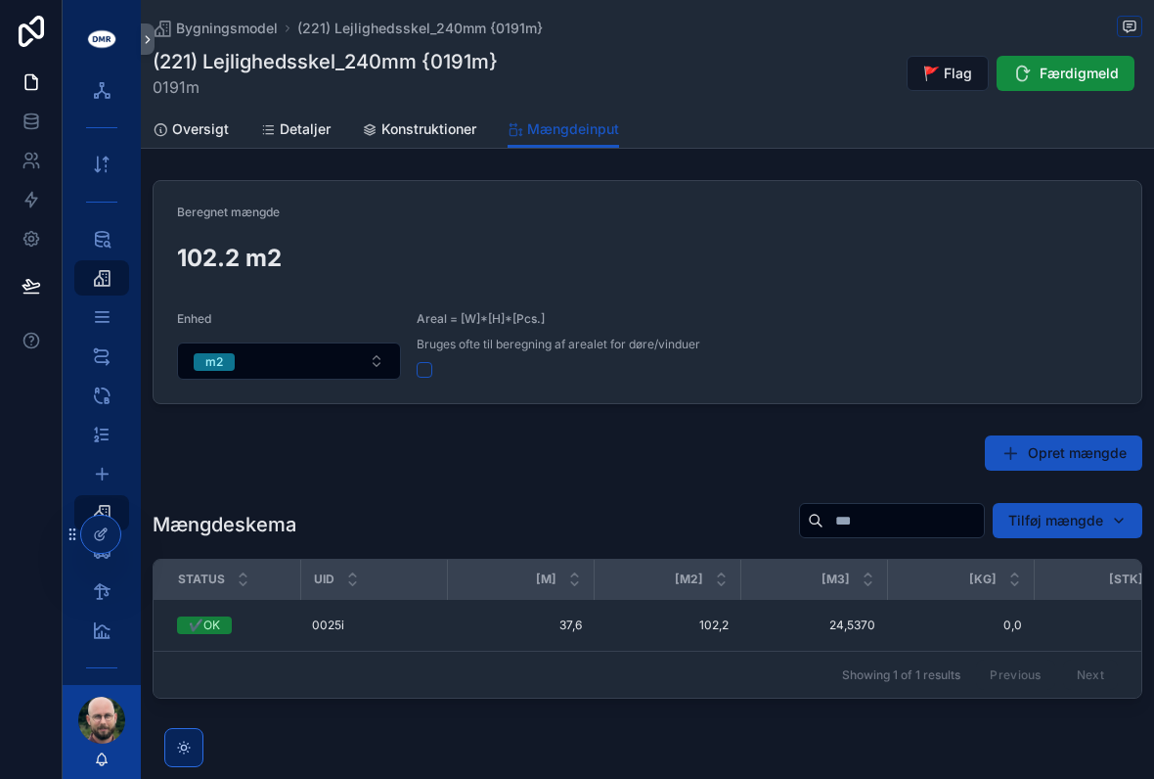
click at [239, 34] on span "Bygningsmodel" at bounding box center [227, 29] width 102 height 20
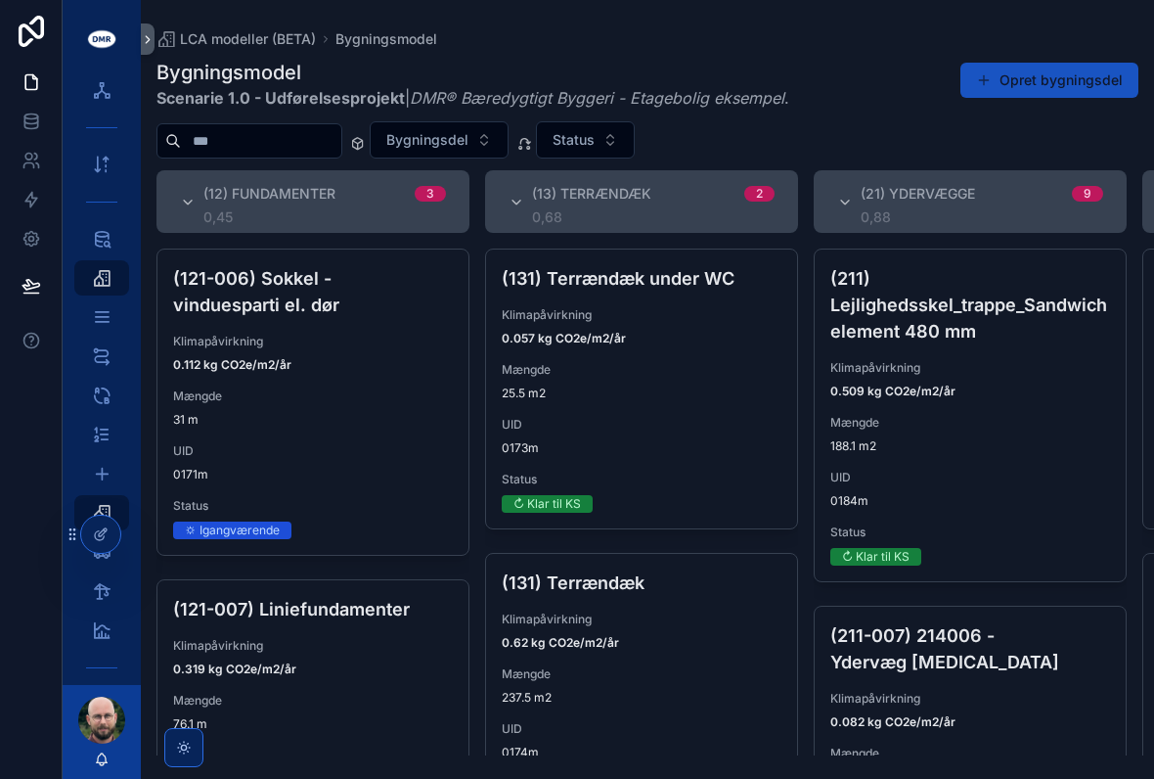
click at [343, 339] on span "Klimapåvirkning" at bounding box center [313, 342] width 280 height 16
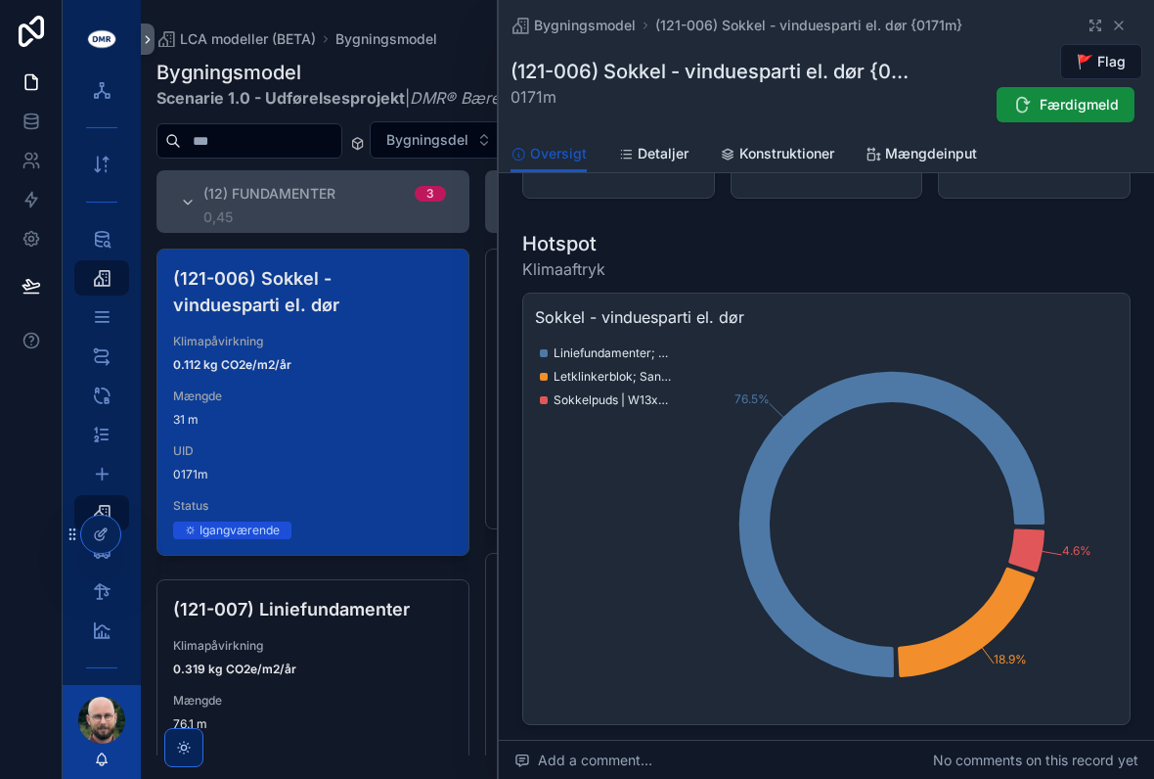
scroll to position [129, 0]
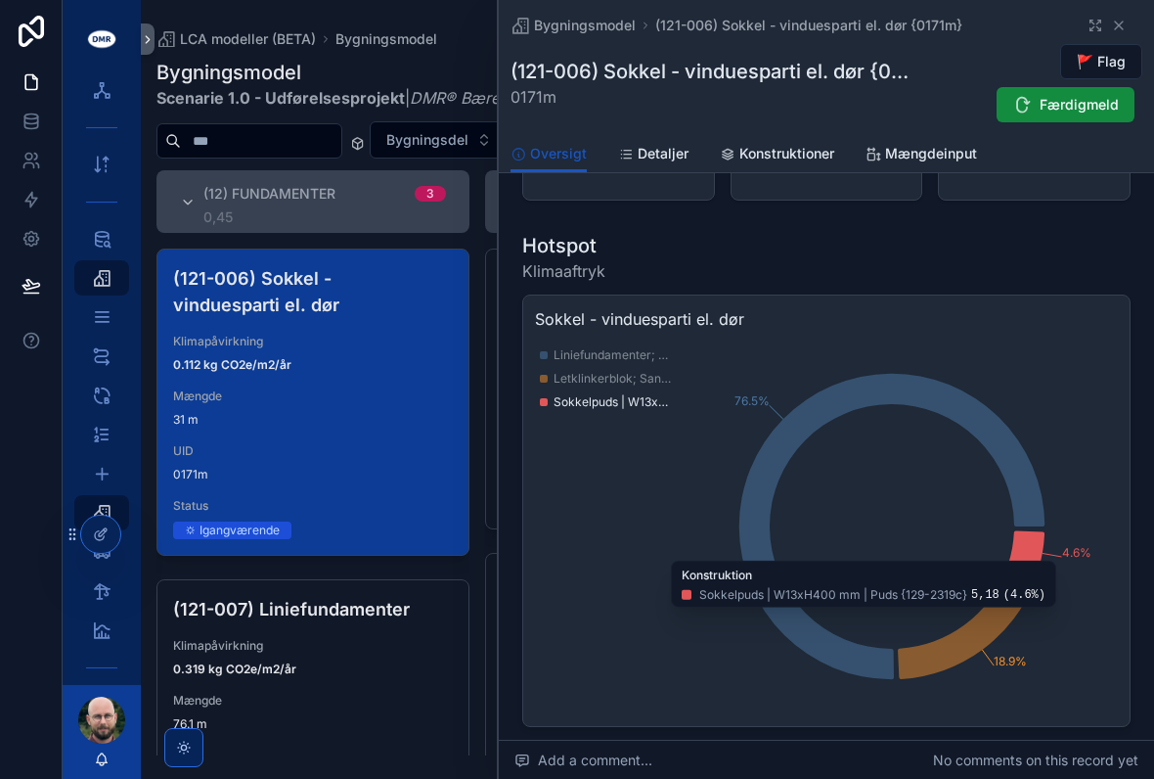
click at [1034, 539] on icon "chart" at bounding box center [1027, 551] width 36 height 43
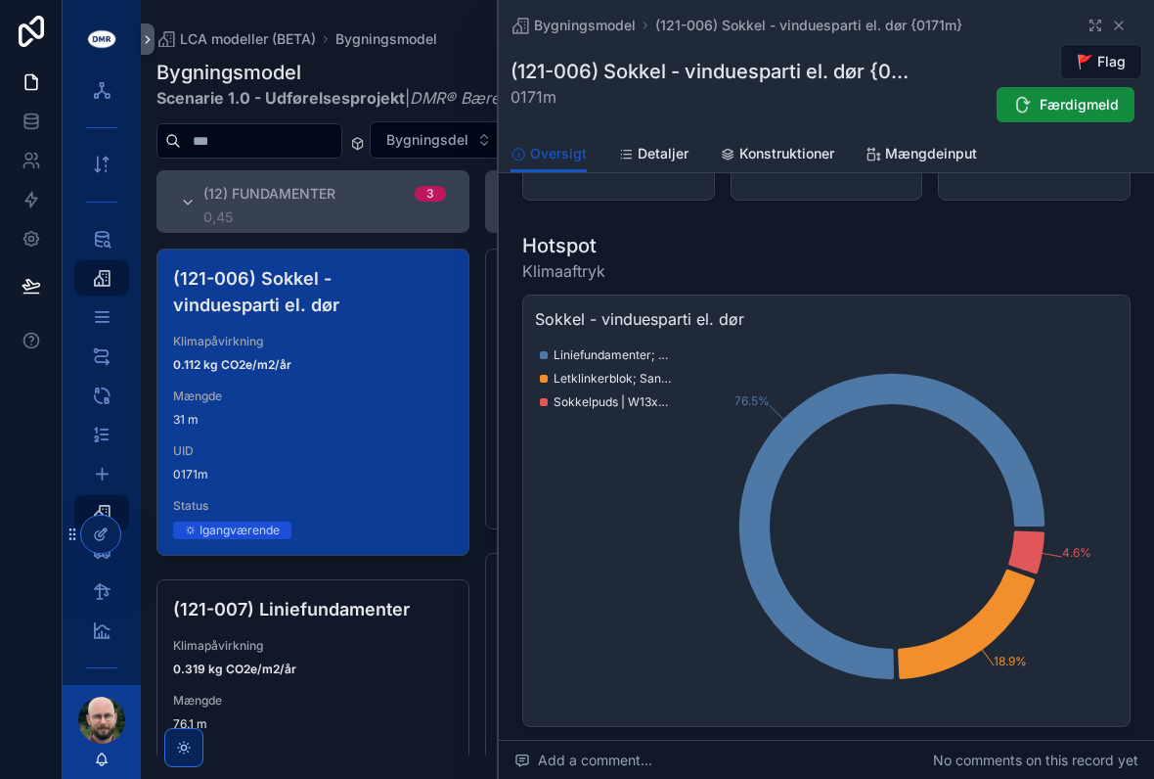
click at [1083, 416] on icon "76.5% 18.9% 4.6%" at bounding box center [826, 527] width 583 height 376
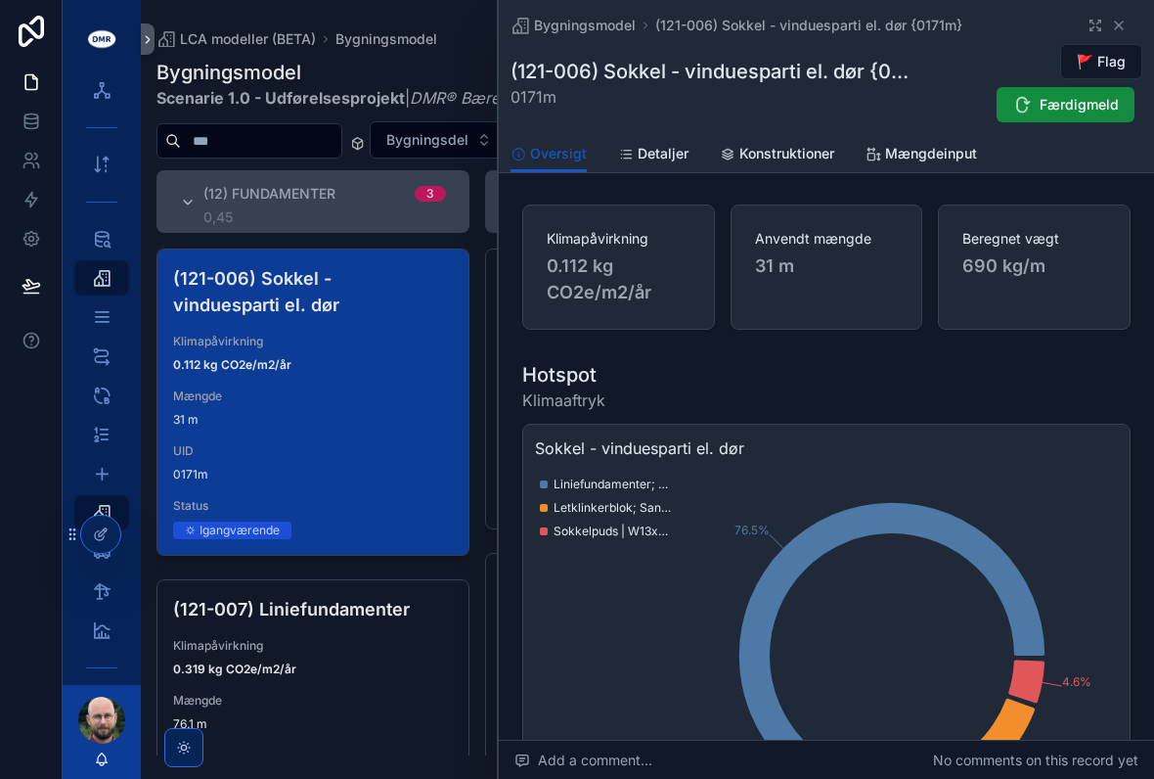
scroll to position [0, 0]
click at [1114, 22] on icon "scrollable content" at bounding box center [1119, 26] width 16 height 16
